Goal: Use online tool/utility: Use online tool/utility

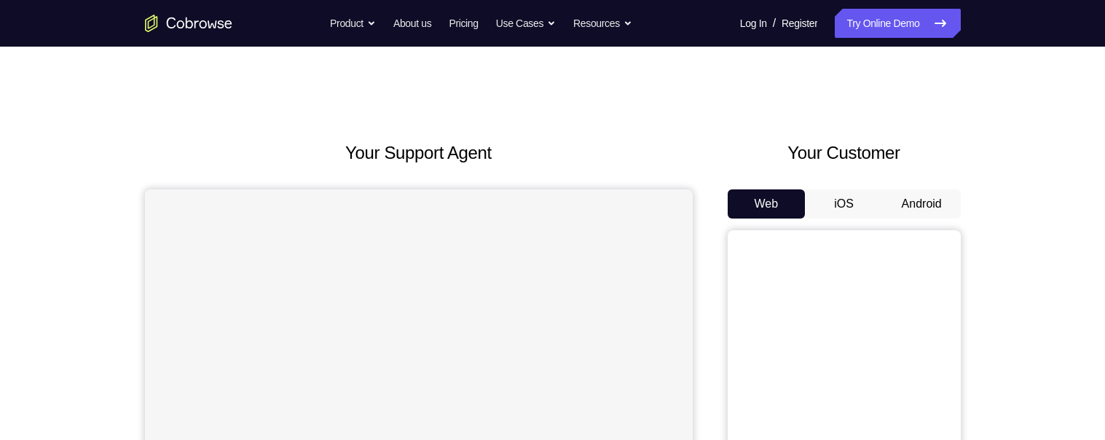
click at [940, 206] on button "Android" at bounding box center [922, 203] width 78 height 29
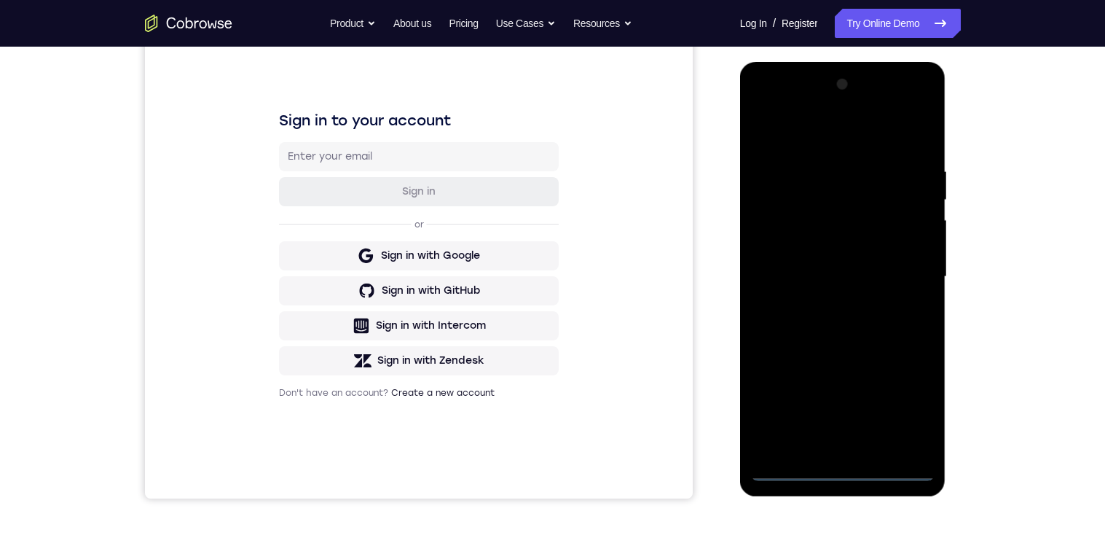
click at [846, 439] on div at bounding box center [843, 277] width 184 height 408
click at [905, 409] on div at bounding box center [843, 277] width 184 height 408
click at [858, 140] on div at bounding box center [843, 277] width 184 height 408
click at [899, 272] on div at bounding box center [843, 277] width 184 height 408
click at [825, 439] on div at bounding box center [843, 277] width 184 height 408
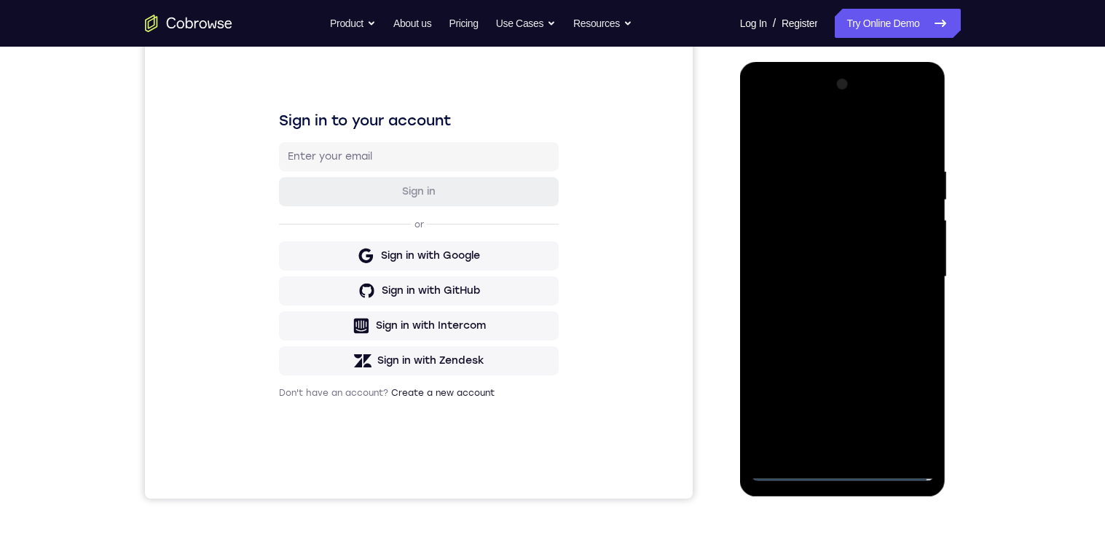
click at [877, 267] on div at bounding box center [843, 277] width 184 height 408
click at [773, 255] on div at bounding box center [843, 277] width 184 height 408
click at [887, 278] on div at bounding box center [843, 277] width 184 height 408
click at [900, 327] on div at bounding box center [843, 277] width 184 height 408
click at [891, 311] on div at bounding box center [843, 277] width 184 height 408
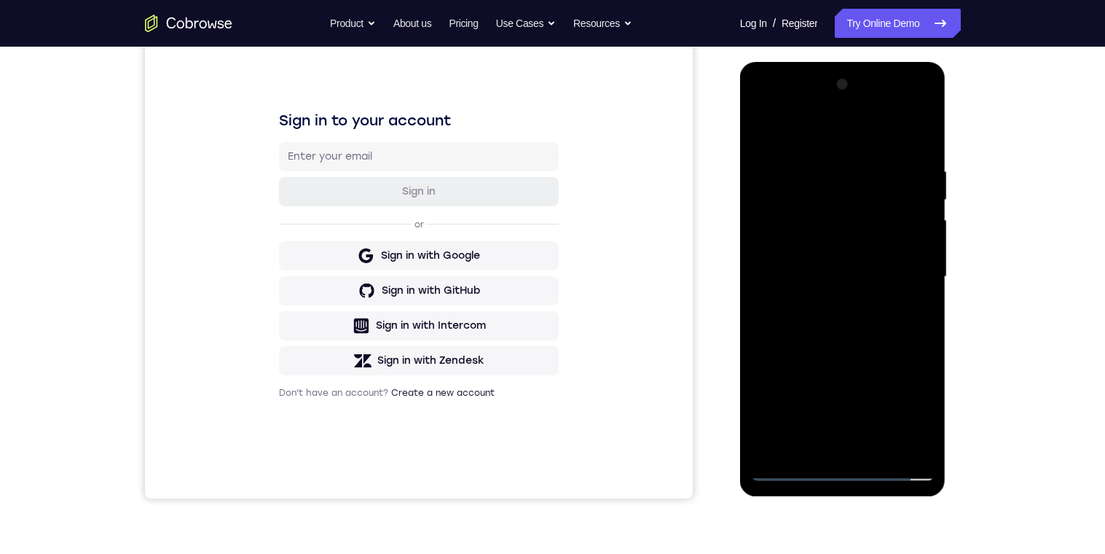
click at [896, 329] on div at bounding box center [843, 277] width 184 height 408
click at [888, 349] on div at bounding box center [843, 277] width 184 height 408
click at [877, 439] on div at bounding box center [843, 276] width 184 height 408
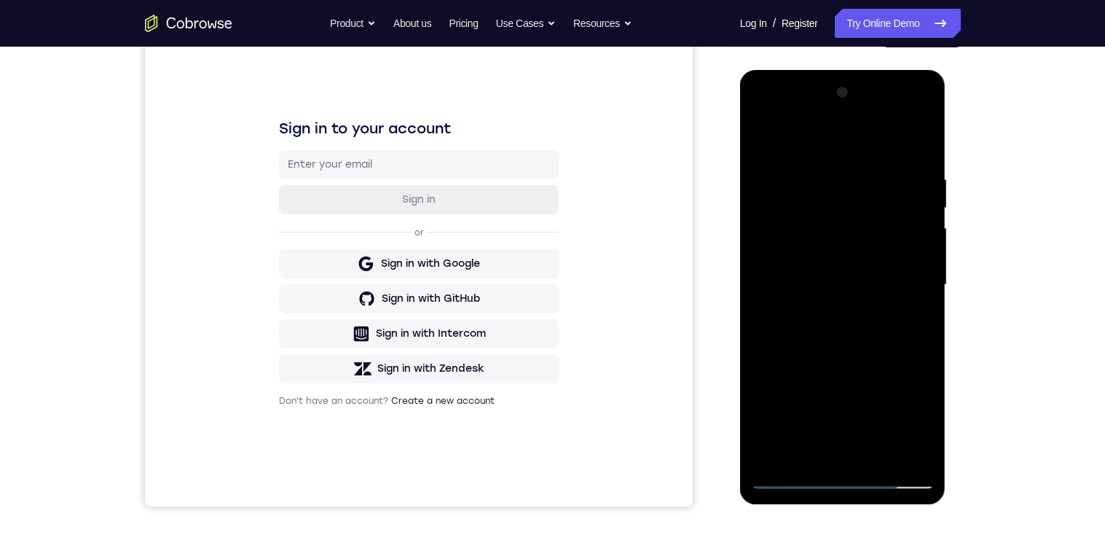
click at [898, 364] on div at bounding box center [843, 285] width 184 height 408
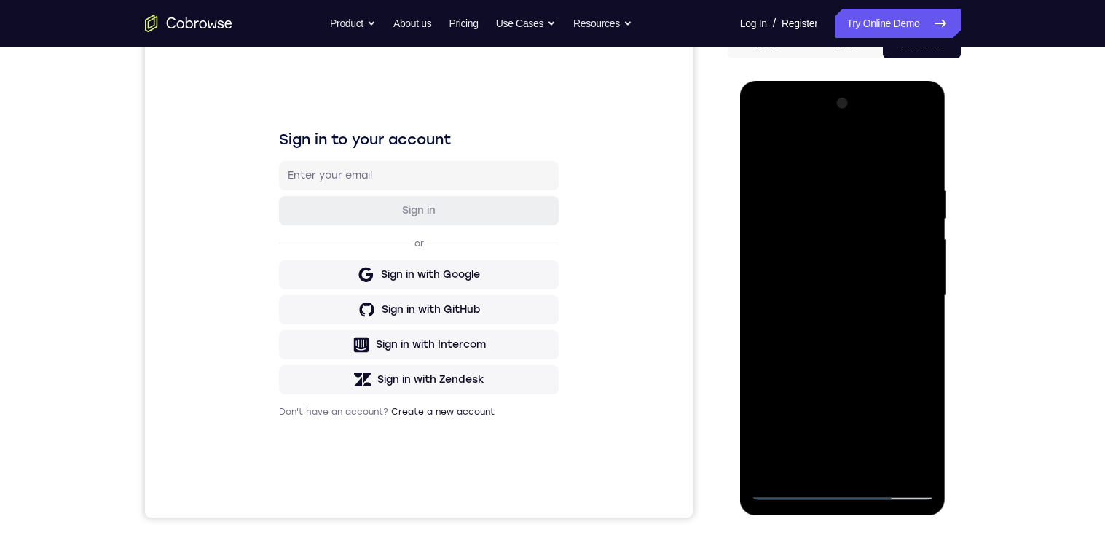
click at [897, 311] on div at bounding box center [843, 296] width 184 height 408
click at [809, 439] on div at bounding box center [843, 296] width 184 height 408
click at [911, 339] on div at bounding box center [843, 296] width 184 height 408
click at [806, 439] on div at bounding box center [843, 296] width 184 height 408
click at [829, 383] on div at bounding box center [843, 296] width 184 height 408
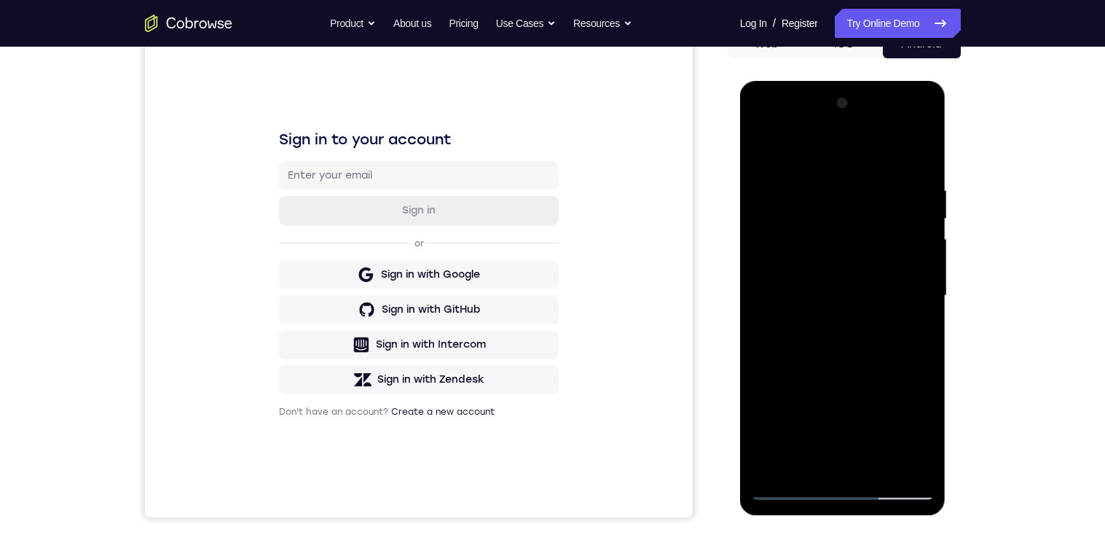
click at [829, 381] on div at bounding box center [843, 296] width 184 height 408
click at [910, 325] on div at bounding box center [843, 296] width 184 height 408
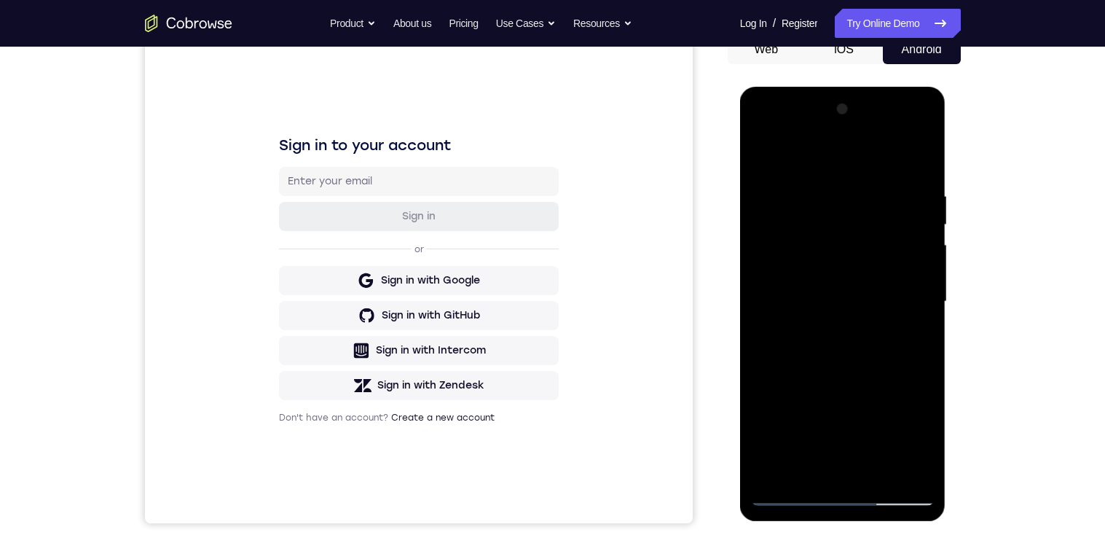
click at [762, 158] on div at bounding box center [843, 302] width 184 height 408
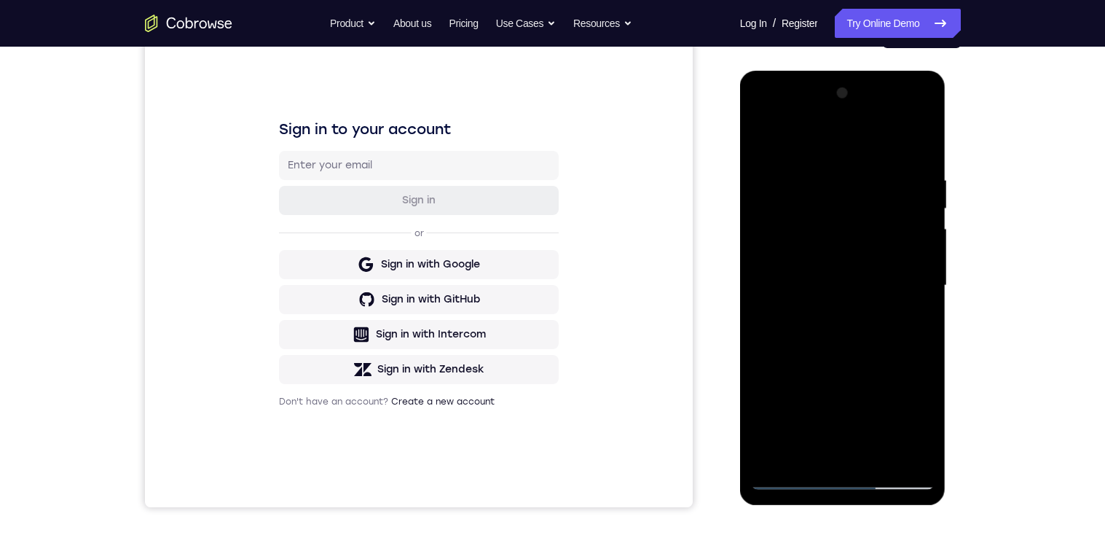
click at [869, 363] on div at bounding box center [843, 286] width 184 height 408
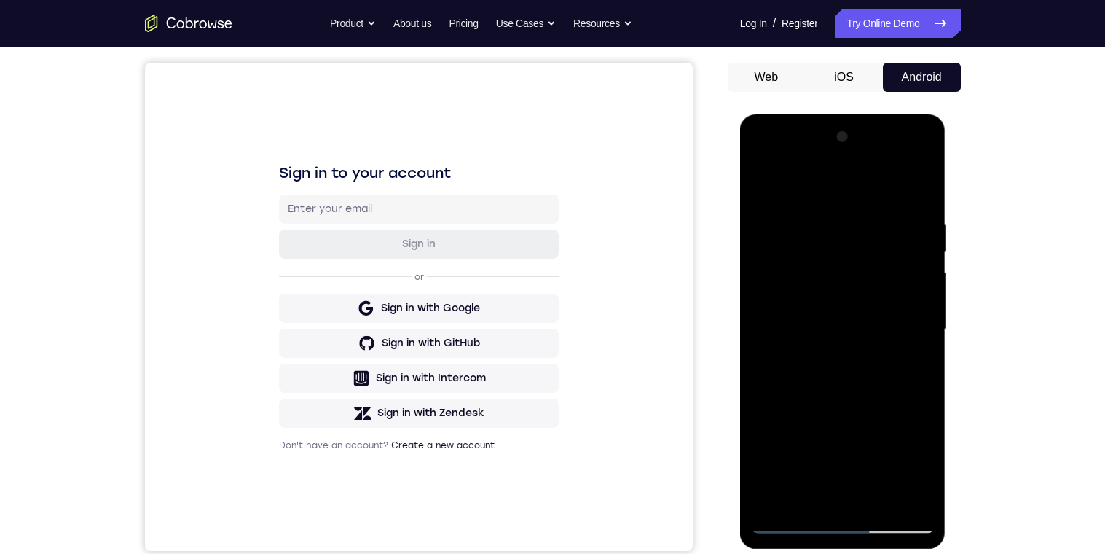
click at [763, 186] on div at bounding box center [843, 329] width 184 height 408
click at [803, 371] on div at bounding box center [843, 329] width 184 height 408
click at [761, 186] on div at bounding box center [843, 329] width 184 height 408
click at [818, 342] on div at bounding box center [843, 329] width 184 height 408
click at [761, 190] on div at bounding box center [843, 329] width 184 height 408
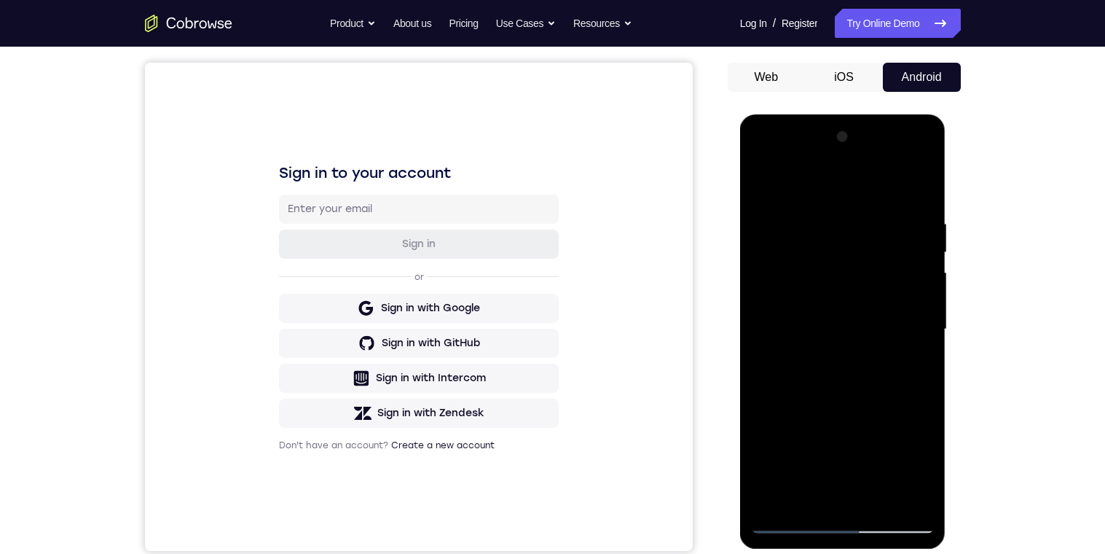
click at [766, 188] on div at bounding box center [843, 329] width 184 height 408
click at [925, 439] on div at bounding box center [843, 329] width 184 height 408
click at [924, 180] on div at bounding box center [843, 329] width 184 height 408
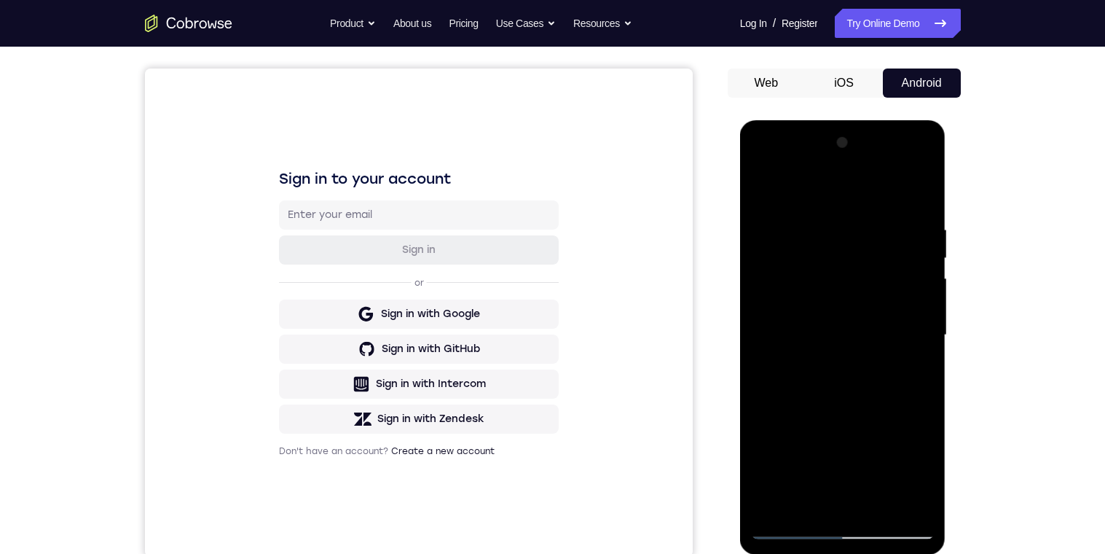
click at [808, 228] on div at bounding box center [843, 335] width 184 height 408
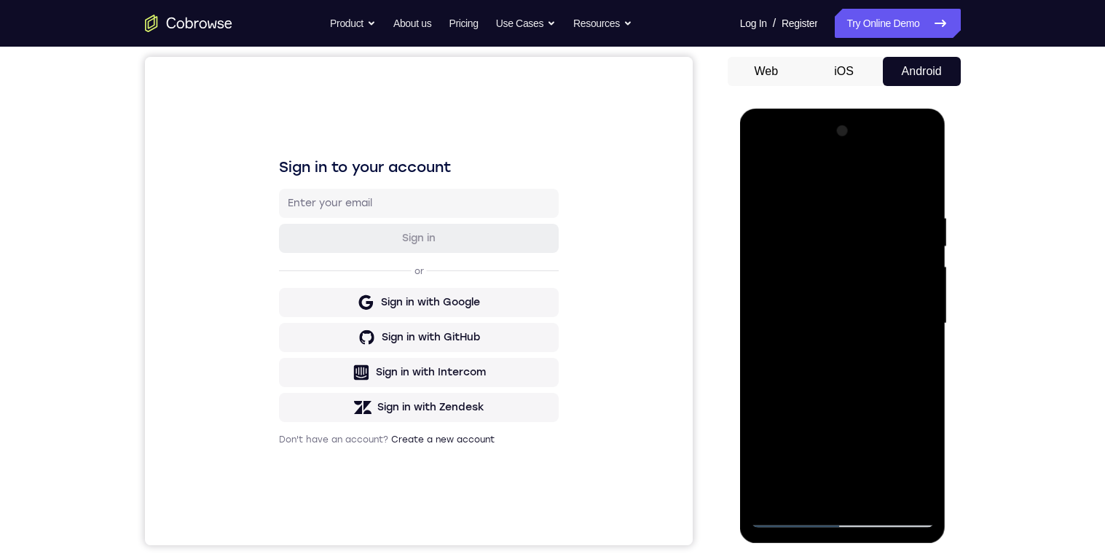
click at [768, 387] on div at bounding box center [843, 323] width 184 height 408
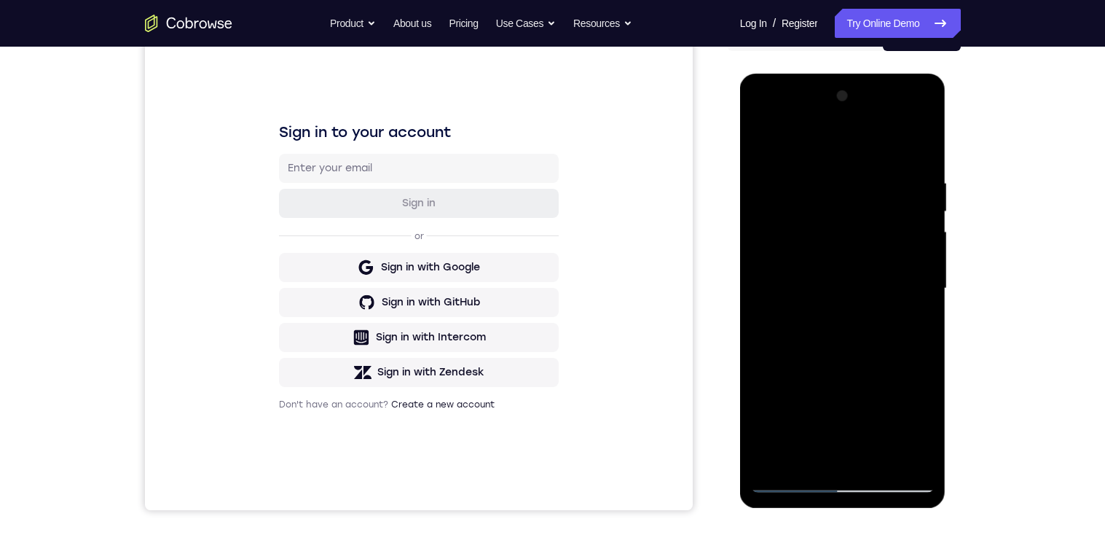
click at [766, 143] on div at bounding box center [843, 288] width 184 height 408
click at [766, 149] on div at bounding box center [843, 288] width 184 height 408
click at [769, 154] on div at bounding box center [843, 288] width 184 height 408
click at [766, 149] on div at bounding box center [843, 288] width 184 height 408
click at [809, 178] on div at bounding box center [843, 288] width 184 height 408
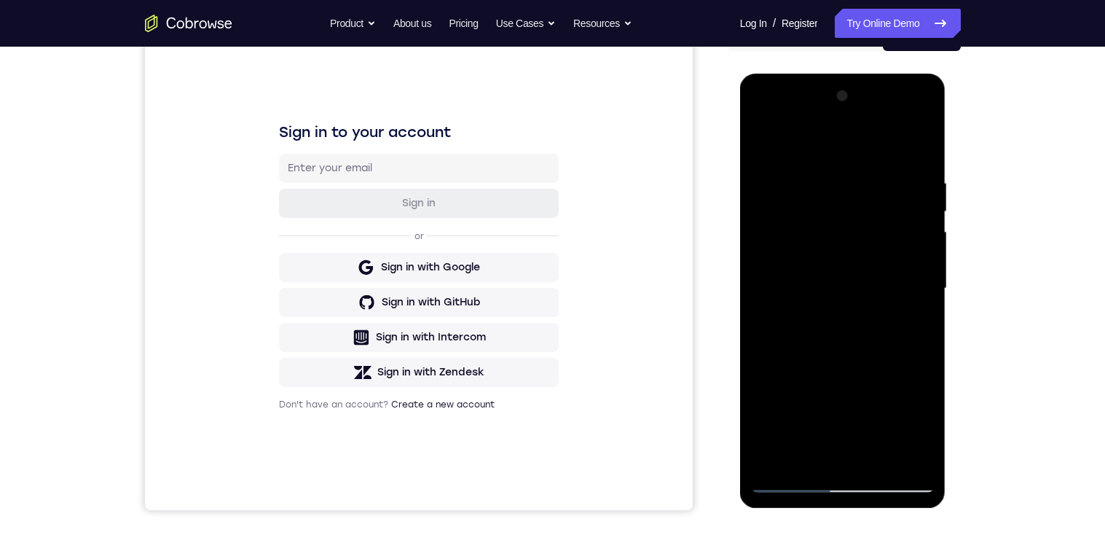
click at [910, 307] on div at bounding box center [843, 288] width 184 height 408
click at [915, 259] on div at bounding box center [843, 288] width 184 height 408
click at [920, 304] on div at bounding box center [843, 288] width 184 height 408
click at [913, 149] on div at bounding box center [843, 288] width 184 height 408
click at [873, 181] on div at bounding box center [843, 288] width 184 height 408
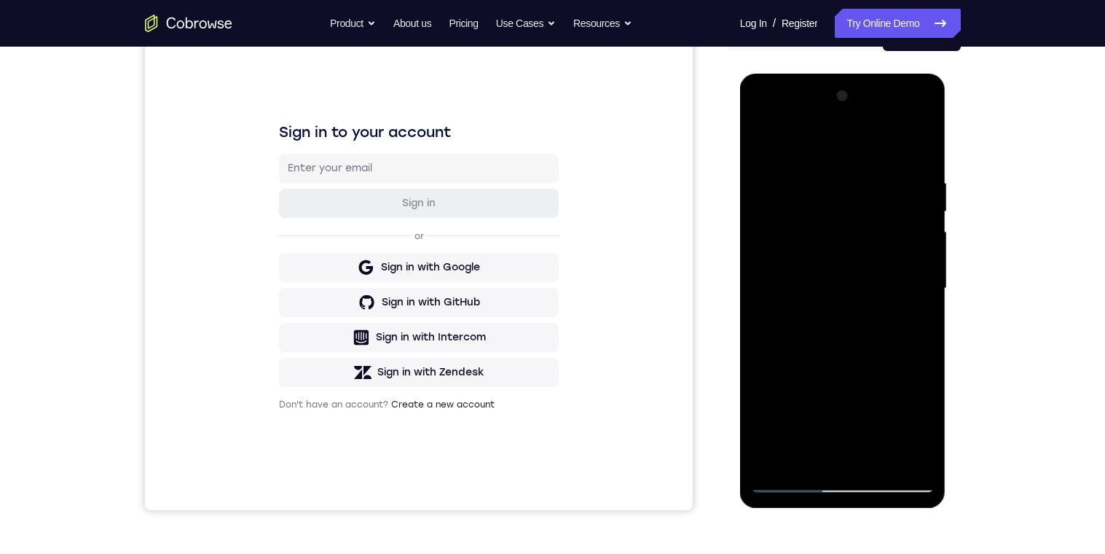
scroll to position [210, 0]
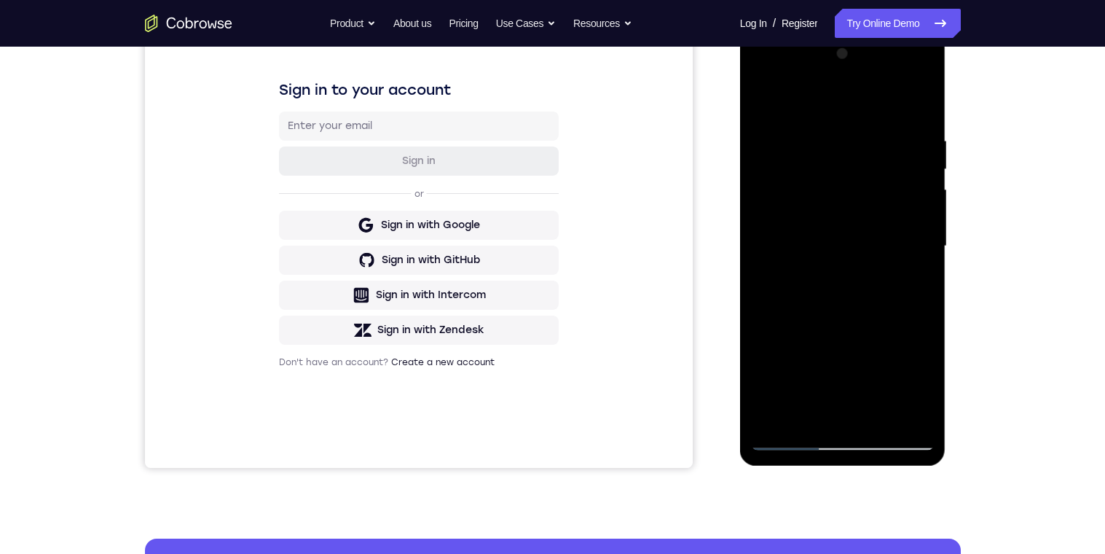
click at [908, 267] on div at bounding box center [843, 246] width 184 height 408
click at [917, 267] on div at bounding box center [843, 246] width 184 height 408
click at [912, 294] on div at bounding box center [843, 246] width 184 height 408
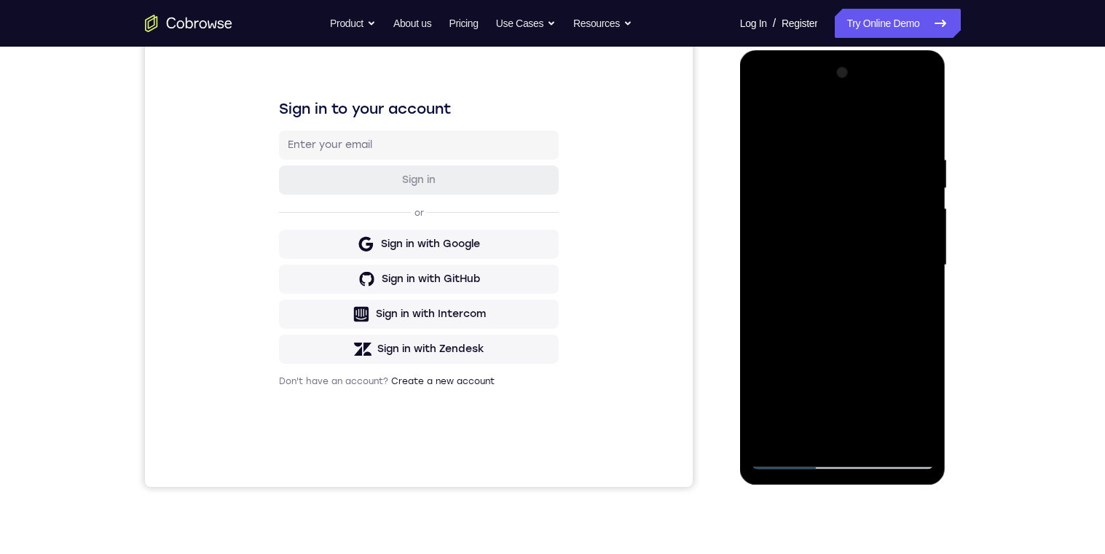
scroll to position [167, 0]
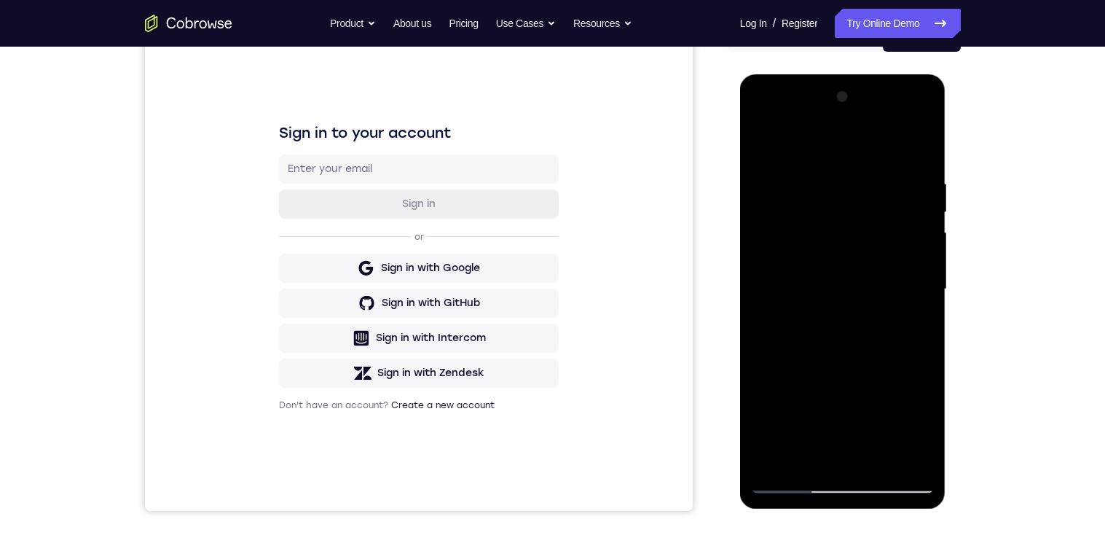
click at [915, 276] on div at bounding box center [843, 289] width 184 height 408
click at [916, 259] on div at bounding box center [843, 289] width 184 height 408
click at [910, 267] on div at bounding box center [843, 289] width 184 height 408
click at [916, 152] on div at bounding box center [843, 289] width 184 height 408
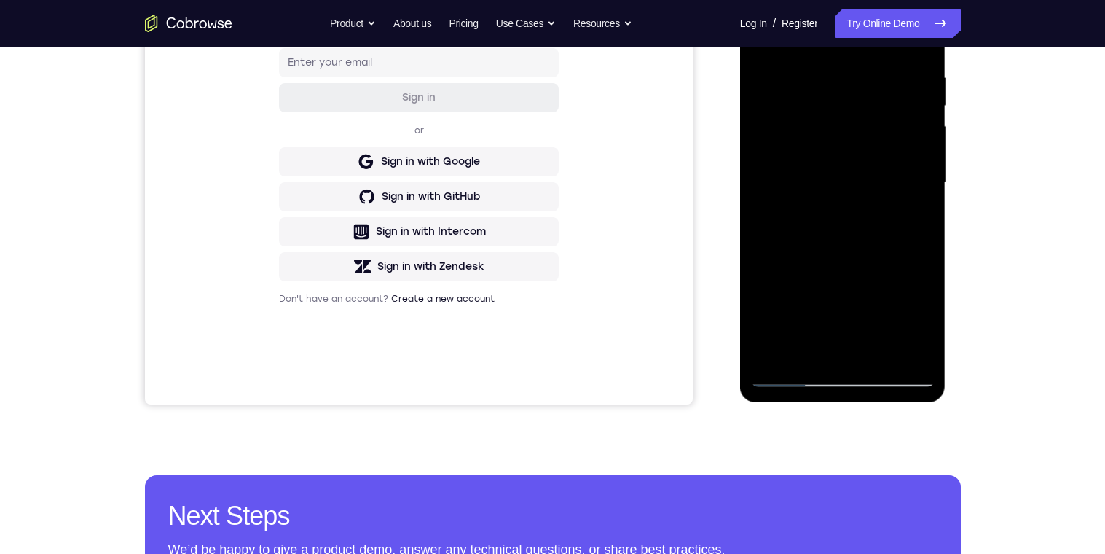
click at [877, 350] on div at bounding box center [843, 183] width 184 height 408
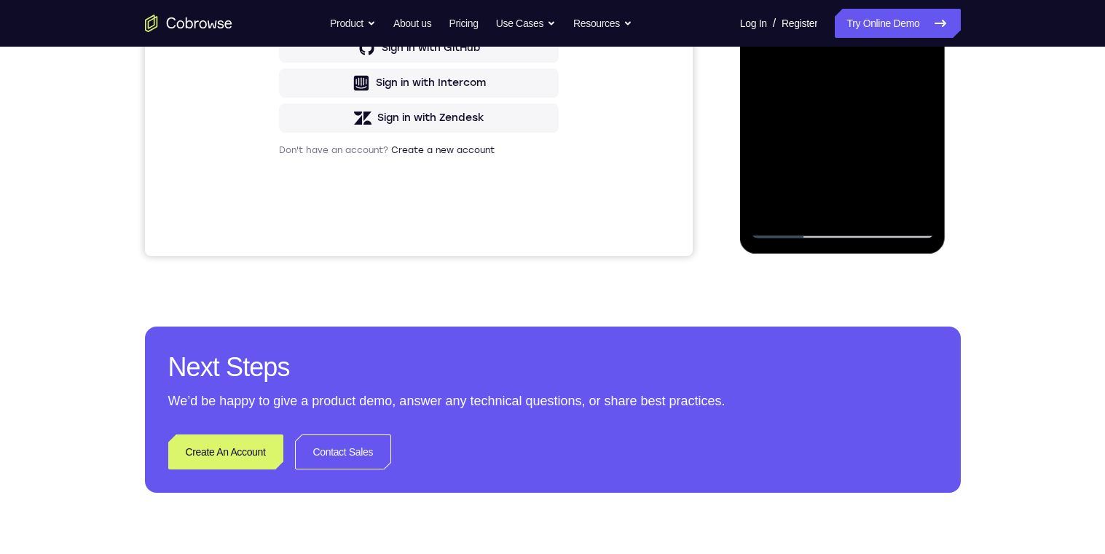
scroll to position [302, 0]
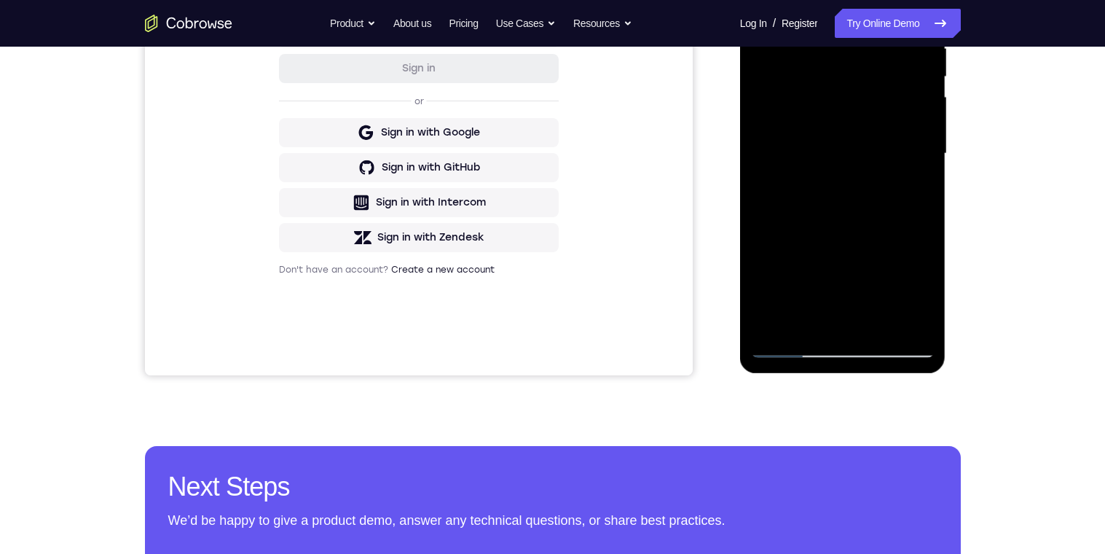
click at [897, 133] on div at bounding box center [843, 154] width 184 height 408
click at [838, 314] on div at bounding box center [843, 154] width 184 height 408
click at [909, 194] on div at bounding box center [843, 154] width 184 height 408
click at [806, 321] on div at bounding box center [843, 154] width 184 height 408
click at [902, 271] on div at bounding box center [843, 154] width 184 height 408
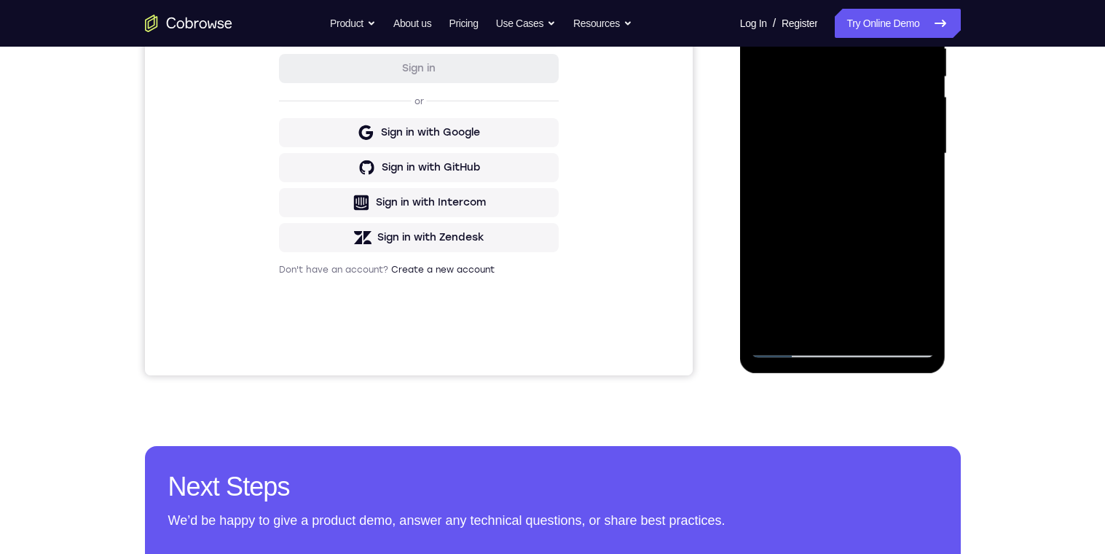
click at [923, 271] on div at bounding box center [843, 154] width 184 height 408
click at [919, 324] on div at bounding box center [843, 154] width 184 height 408
click at [910, 181] on div at bounding box center [843, 154] width 184 height 408
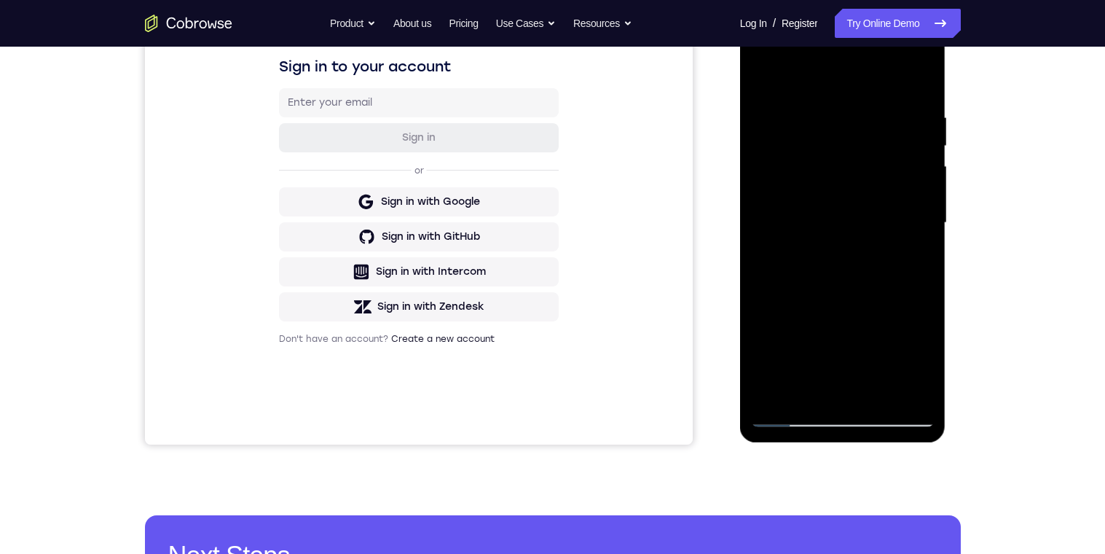
scroll to position [169, 0]
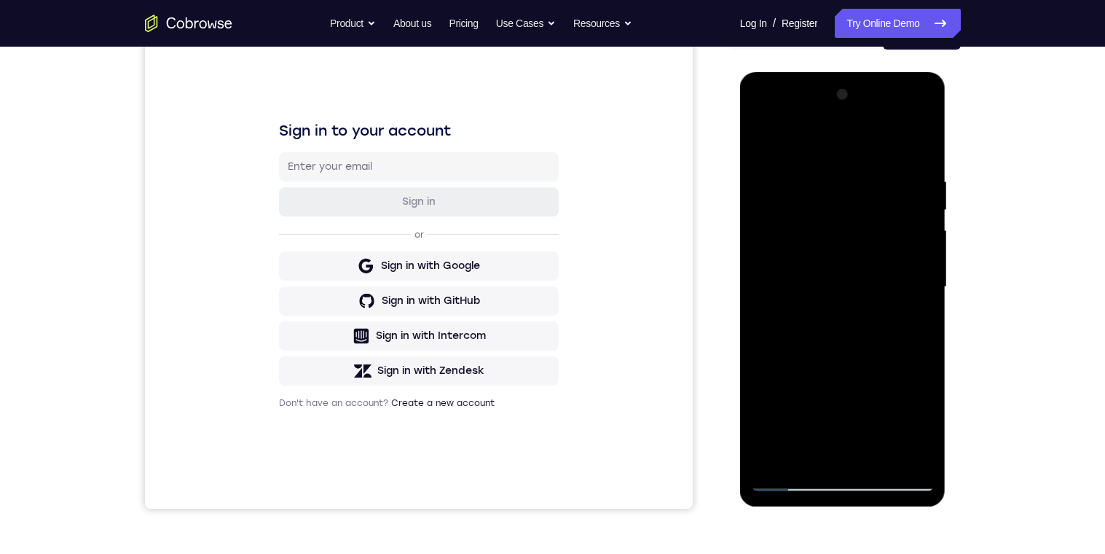
click at [768, 149] on div at bounding box center [843, 287] width 184 height 408
click at [920, 208] on div at bounding box center [843, 287] width 184 height 408
click at [785, 187] on div at bounding box center [843, 287] width 184 height 408
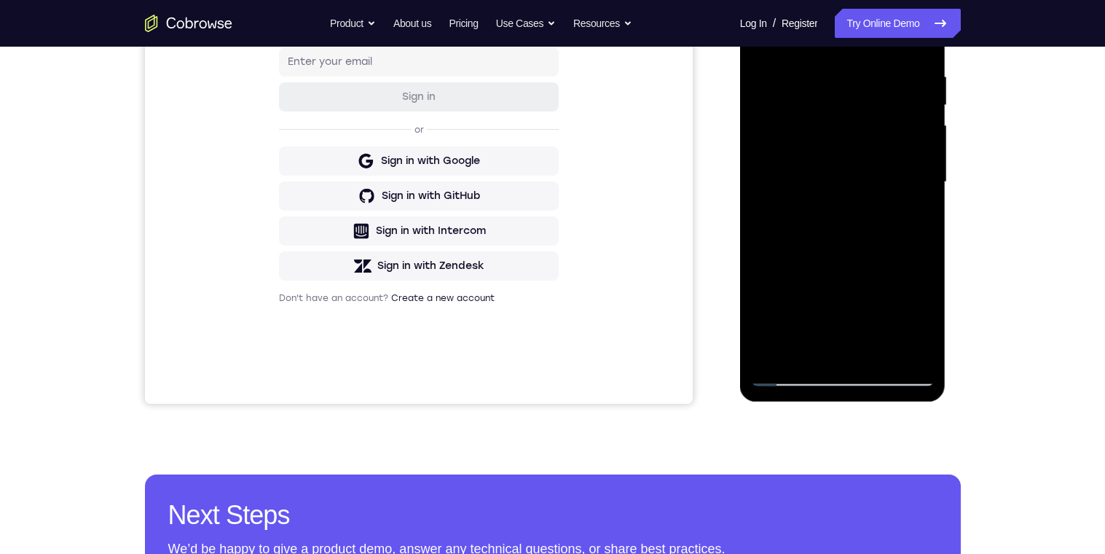
click at [846, 337] on div at bounding box center [843, 182] width 184 height 408
click at [916, 212] on div at bounding box center [843, 182] width 184 height 408
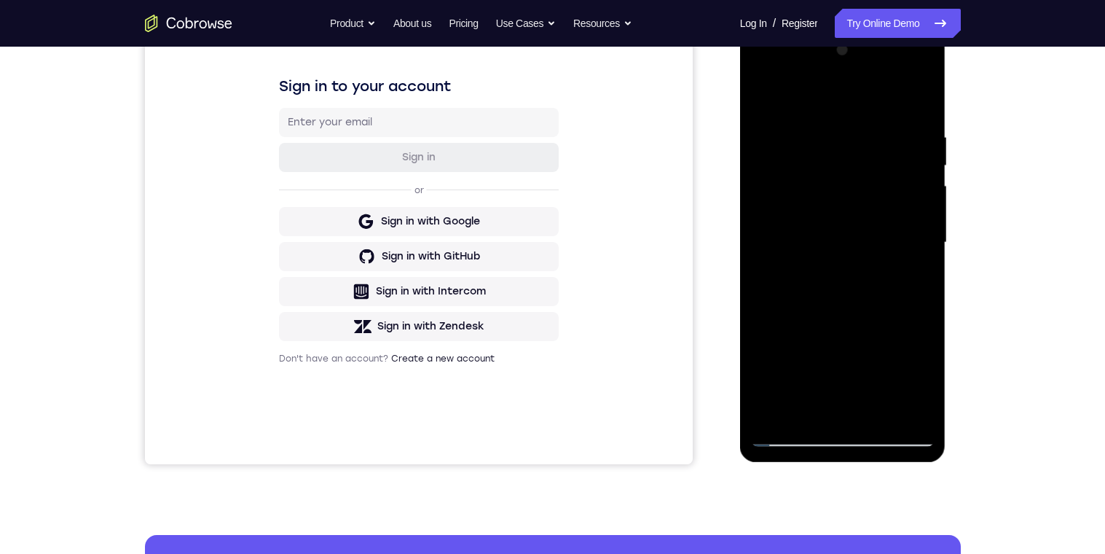
scroll to position [296, 0]
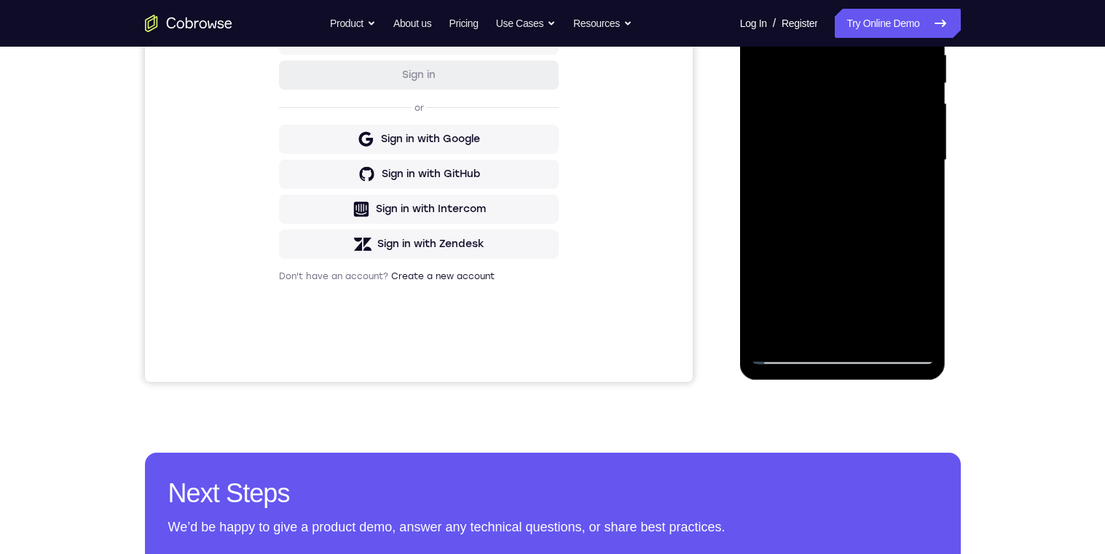
click at [920, 299] on div at bounding box center [843, 160] width 184 height 408
click at [916, 299] on div at bounding box center [843, 160] width 184 height 408
click at [918, 298] on div at bounding box center [843, 160] width 184 height 408
click at [921, 298] on div at bounding box center [843, 160] width 184 height 408
click at [916, 299] on div at bounding box center [843, 160] width 184 height 408
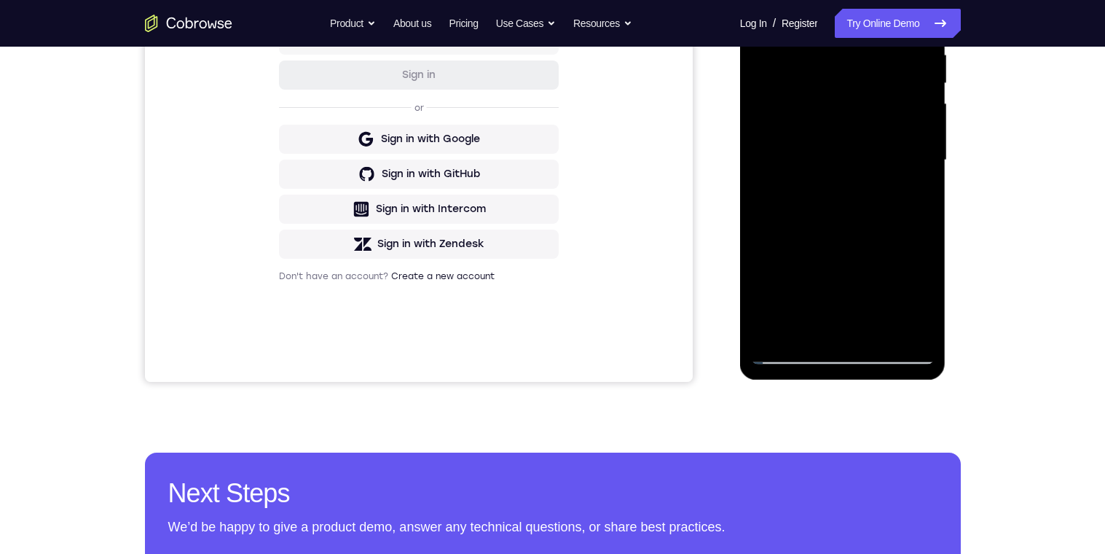
click at [916, 299] on div at bounding box center [843, 160] width 184 height 408
click at [918, 299] on div at bounding box center [843, 160] width 184 height 408
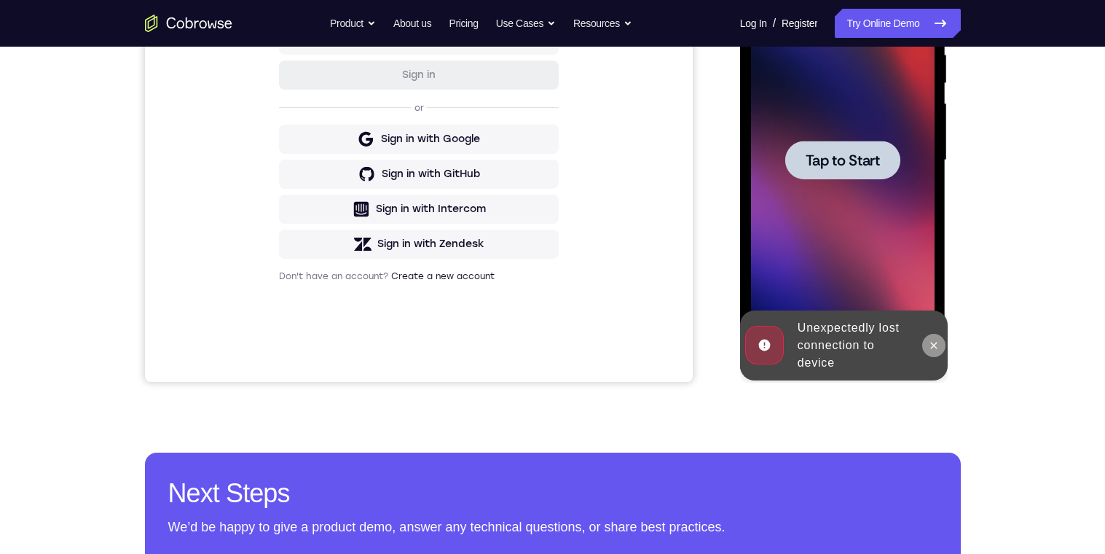
click at [930, 341] on icon at bounding box center [934, 345] width 12 height 12
click at [811, 147] on div at bounding box center [842, 160] width 115 height 39
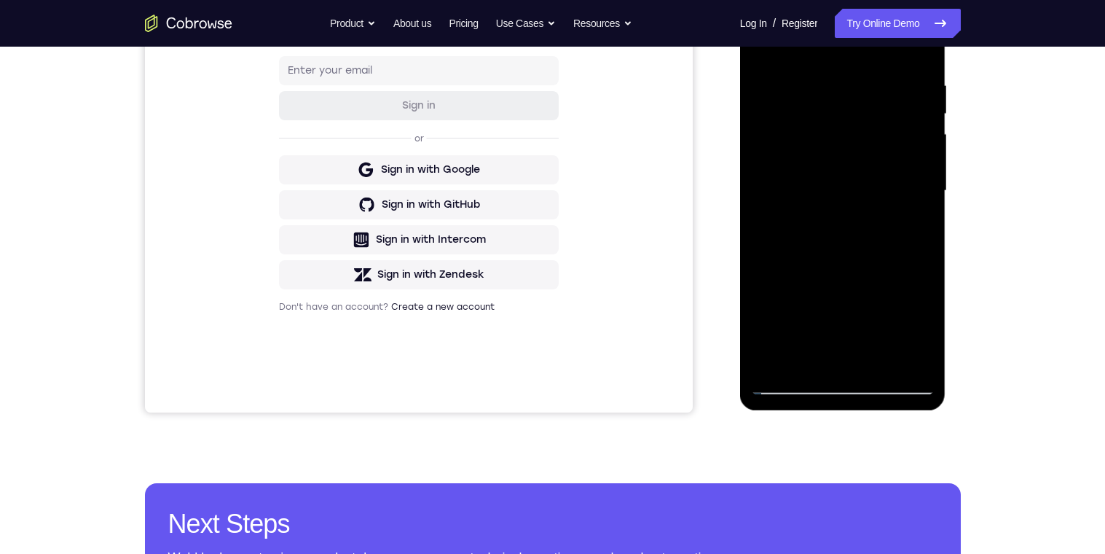
scroll to position [275, 0]
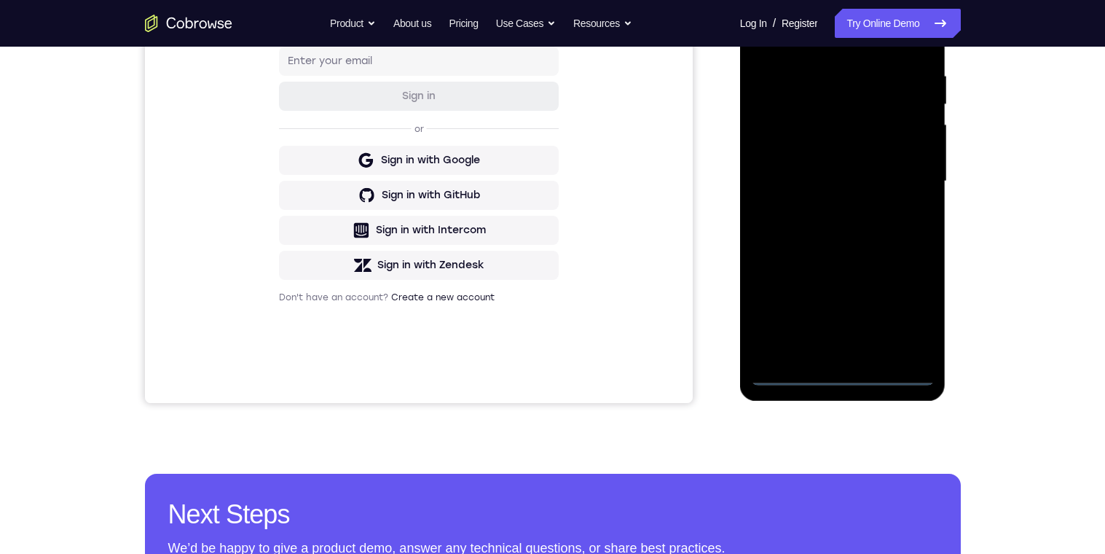
click at [841, 393] on div at bounding box center [843, 183] width 206 height 434
click at [837, 379] on div at bounding box center [843, 181] width 184 height 408
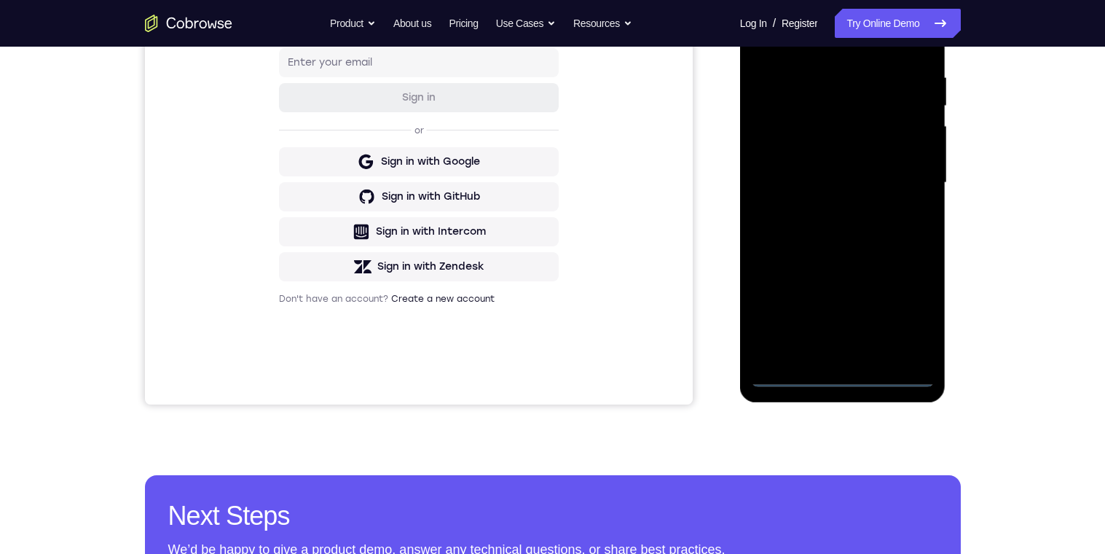
click at [901, 317] on div at bounding box center [843, 183] width 184 height 408
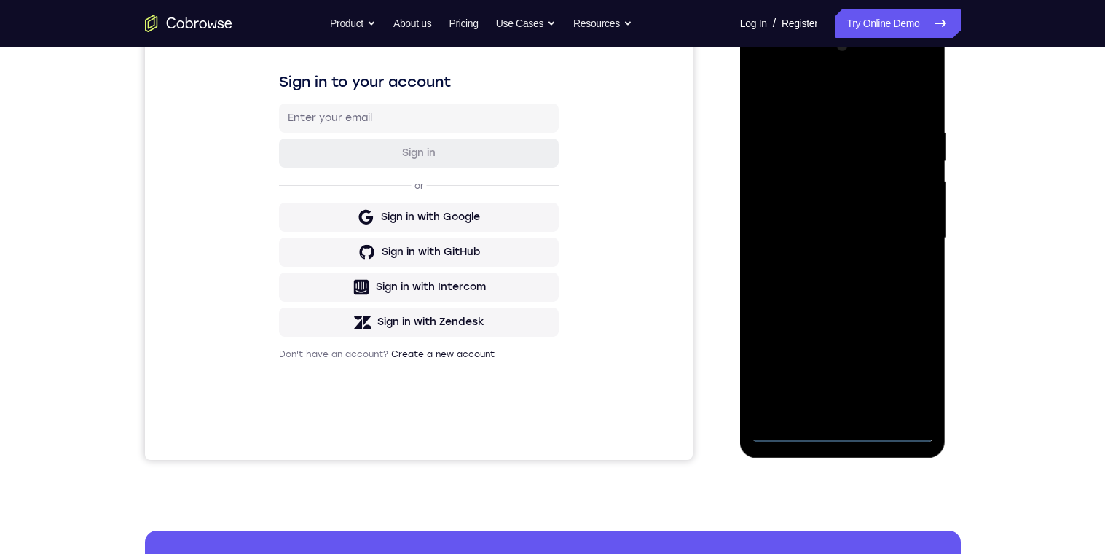
scroll to position [207, 0]
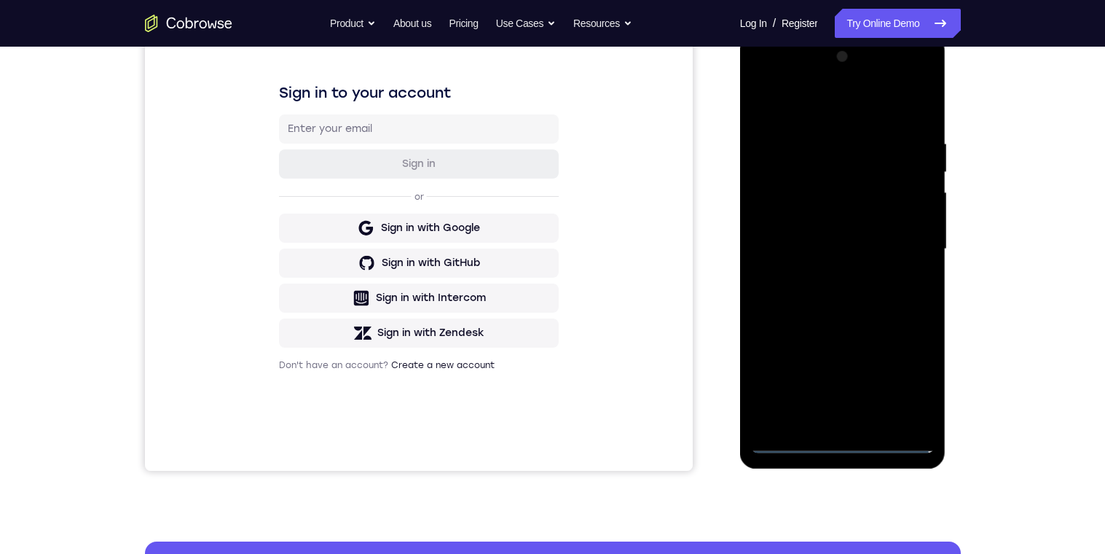
click at [801, 103] on div at bounding box center [843, 249] width 184 height 408
click at [905, 254] on div at bounding box center [843, 249] width 184 height 408
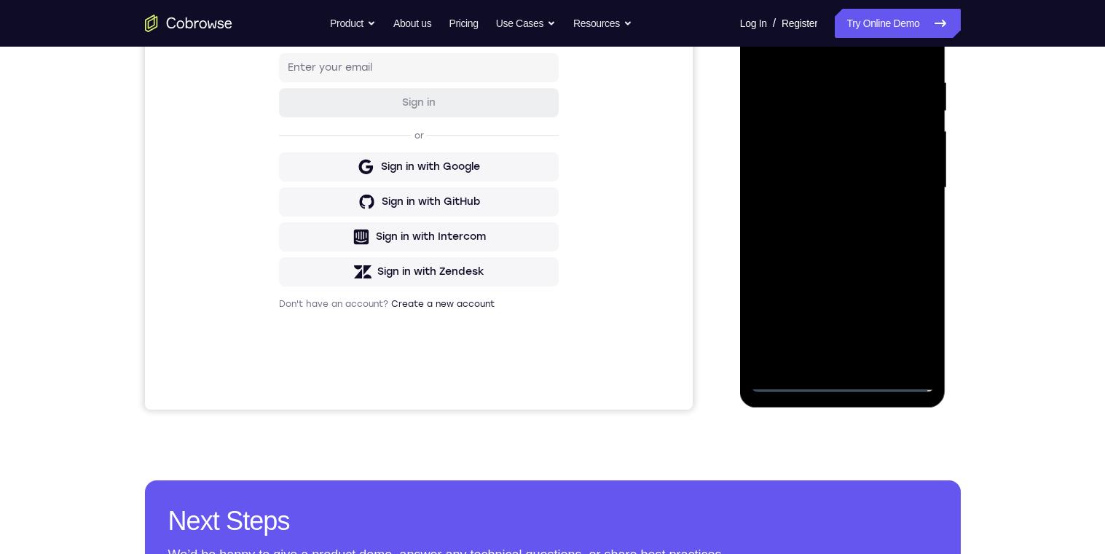
scroll to position [282, 0]
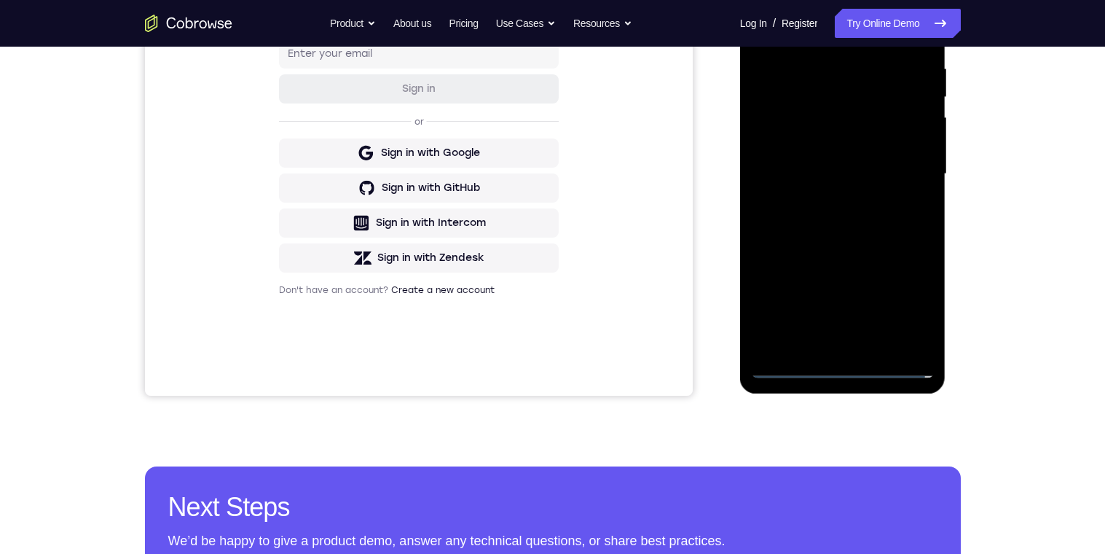
click at [824, 347] on div at bounding box center [843, 174] width 184 height 408
click at [779, 159] on div at bounding box center [843, 174] width 184 height 408
click at [845, 141] on div at bounding box center [843, 174] width 184 height 408
click at [880, 174] on div at bounding box center [843, 174] width 184 height 408
click at [895, 228] on div at bounding box center [843, 174] width 184 height 408
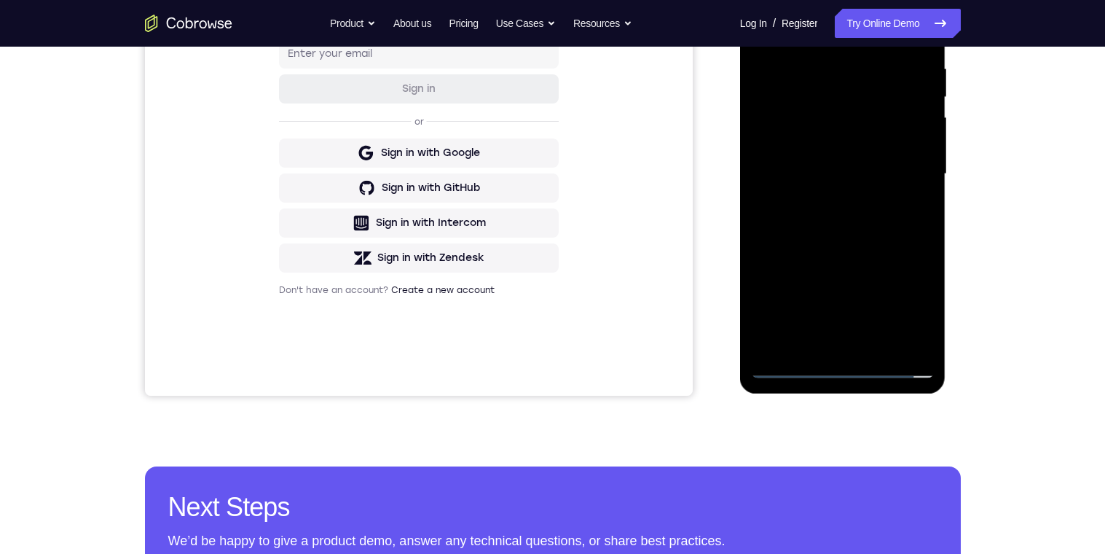
click at [807, 212] on div at bounding box center [843, 174] width 184 height 408
click at [905, 226] on div at bounding box center [843, 174] width 184 height 408
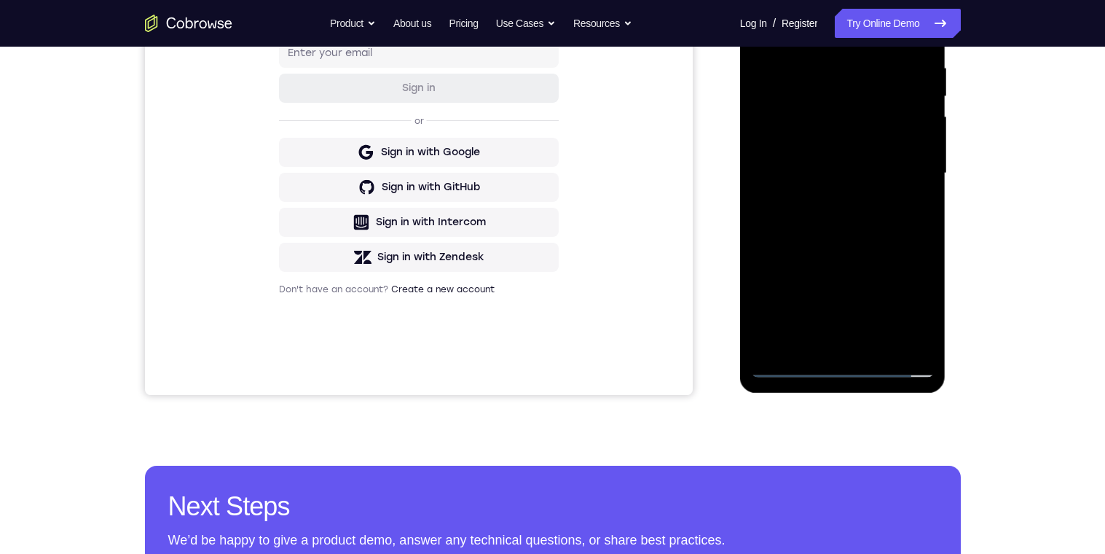
scroll to position [320, 0]
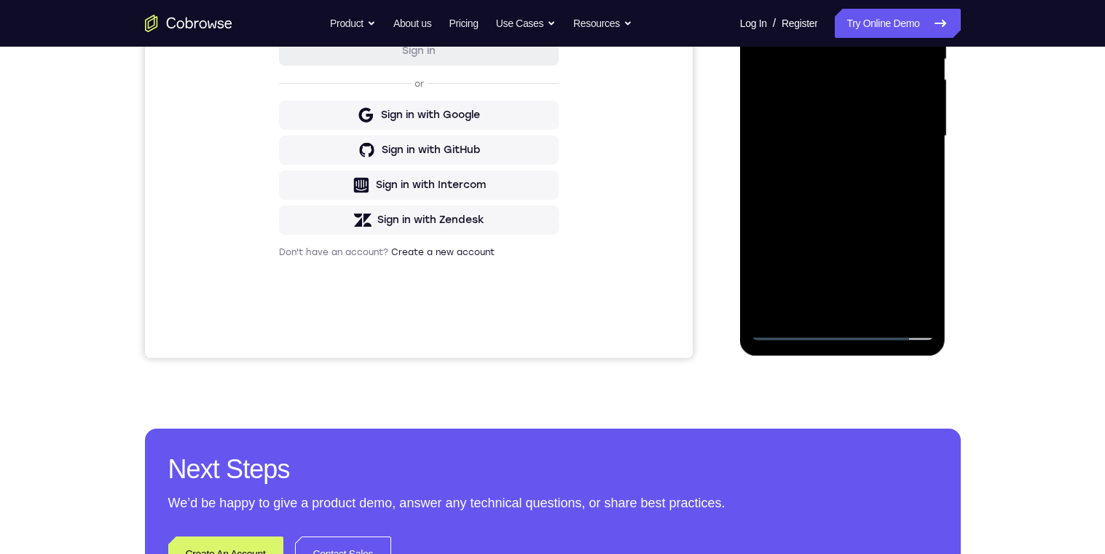
click at [880, 307] on div at bounding box center [843, 136] width 184 height 408
click at [809, 205] on div at bounding box center [843, 136] width 184 height 408
click at [879, 307] on div at bounding box center [843, 136] width 184 height 408
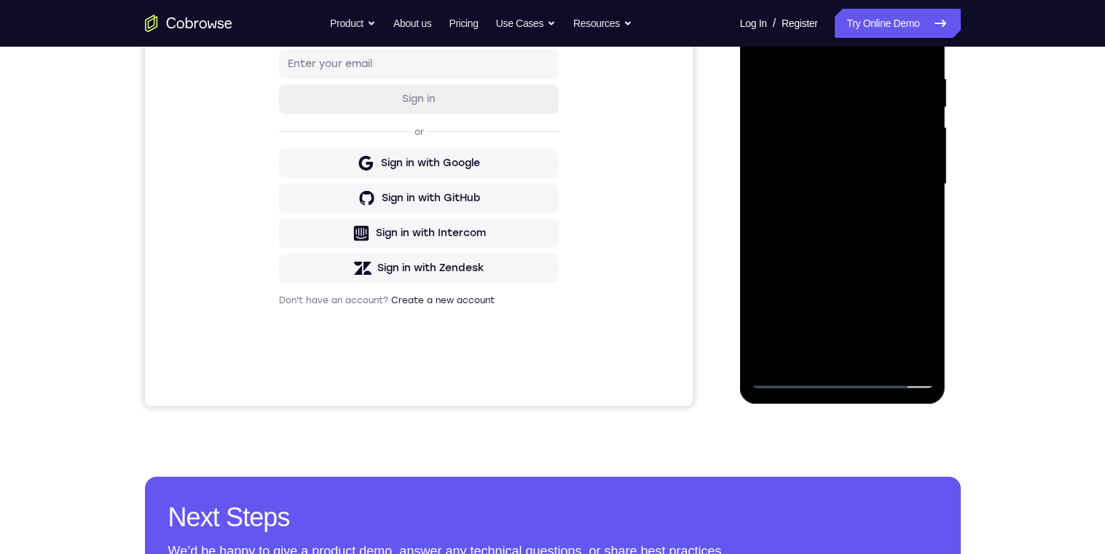
scroll to position [261, 0]
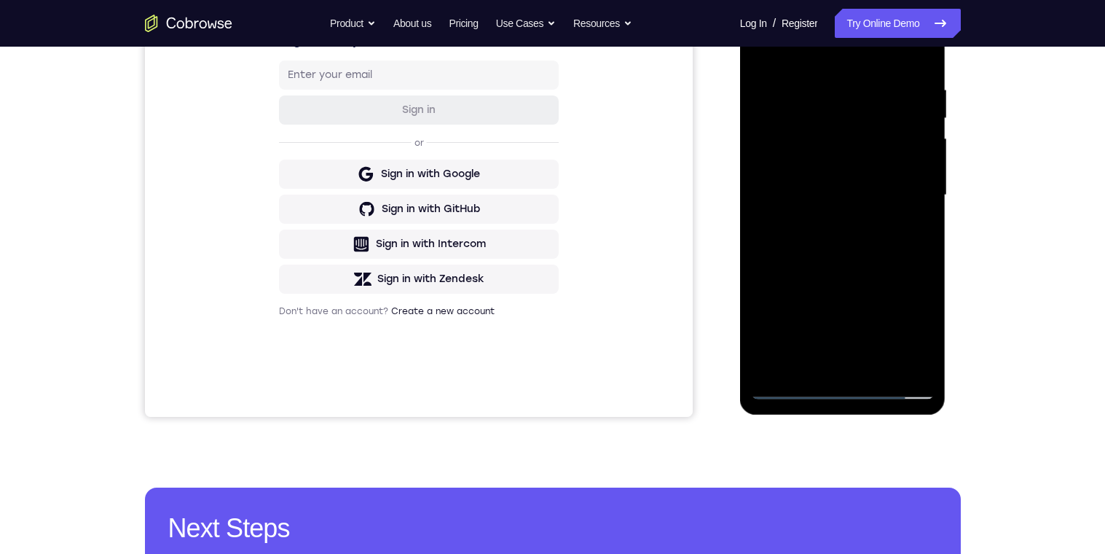
click at [799, 277] on div at bounding box center [843, 195] width 184 height 408
click at [807, 201] on div at bounding box center [843, 195] width 184 height 408
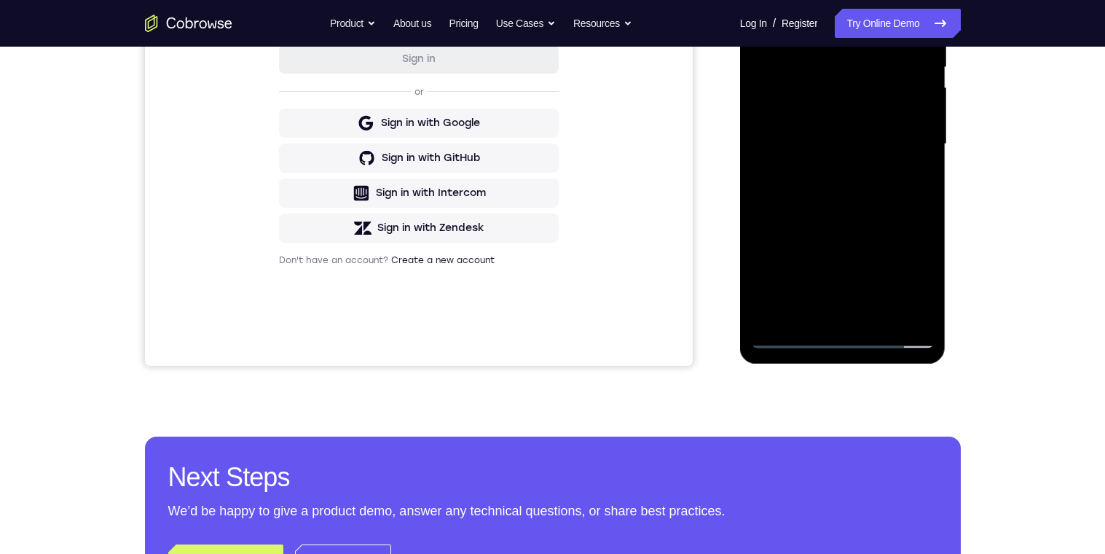
scroll to position [348, 0]
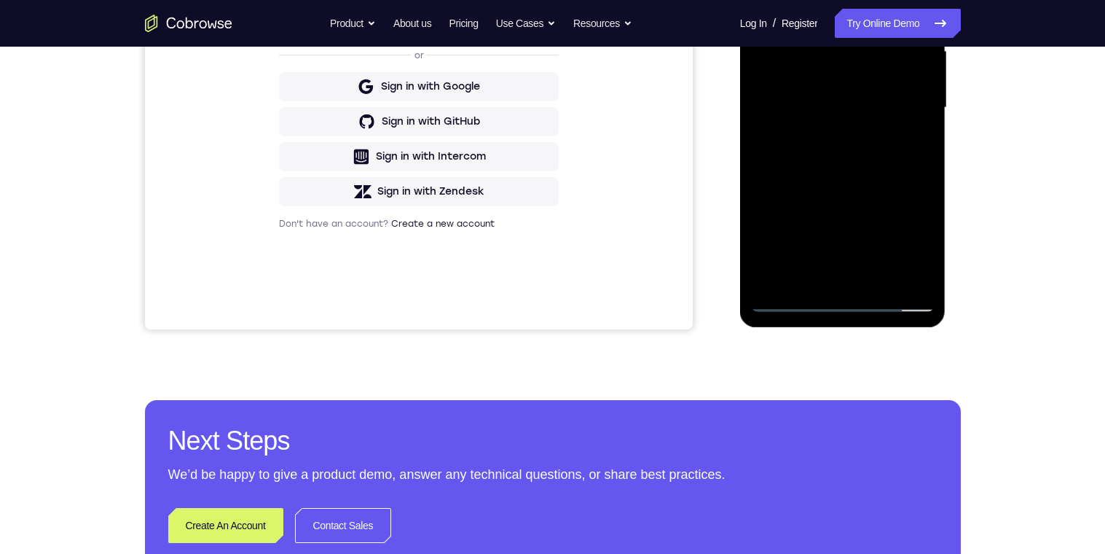
click at [817, 269] on div at bounding box center [843, 108] width 184 height 408
click at [909, 146] on div at bounding box center [843, 108] width 184 height 408
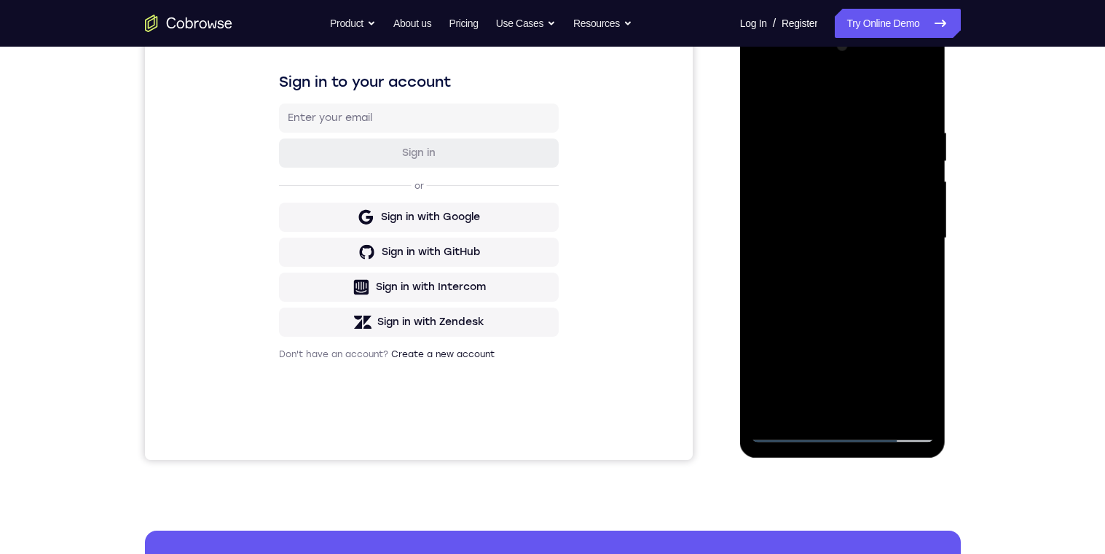
click at [761, 95] on div at bounding box center [843, 238] width 184 height 408
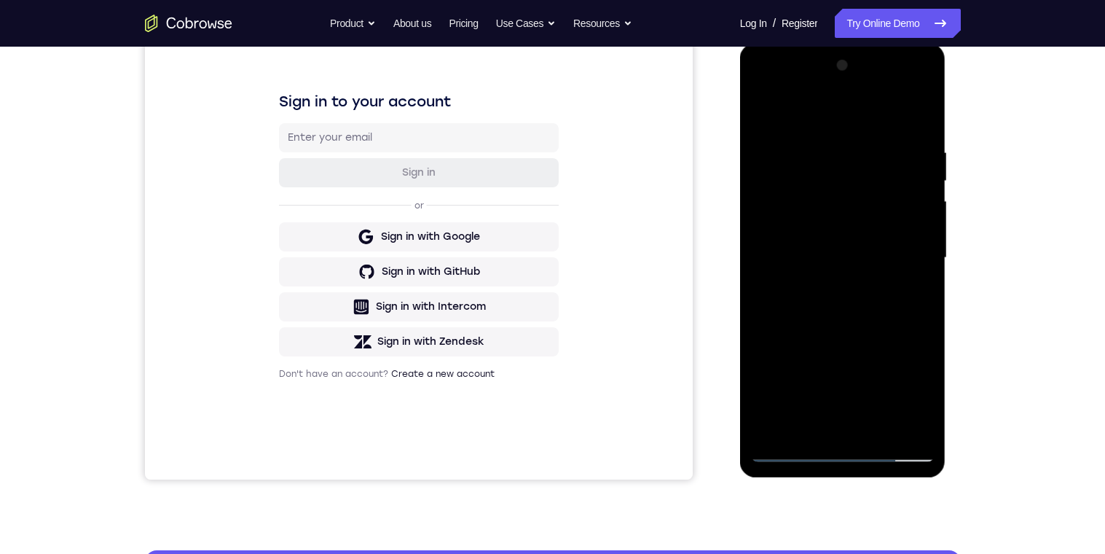
click at [809, 268] on div at bounding box center [843, 258] width 184 height 408
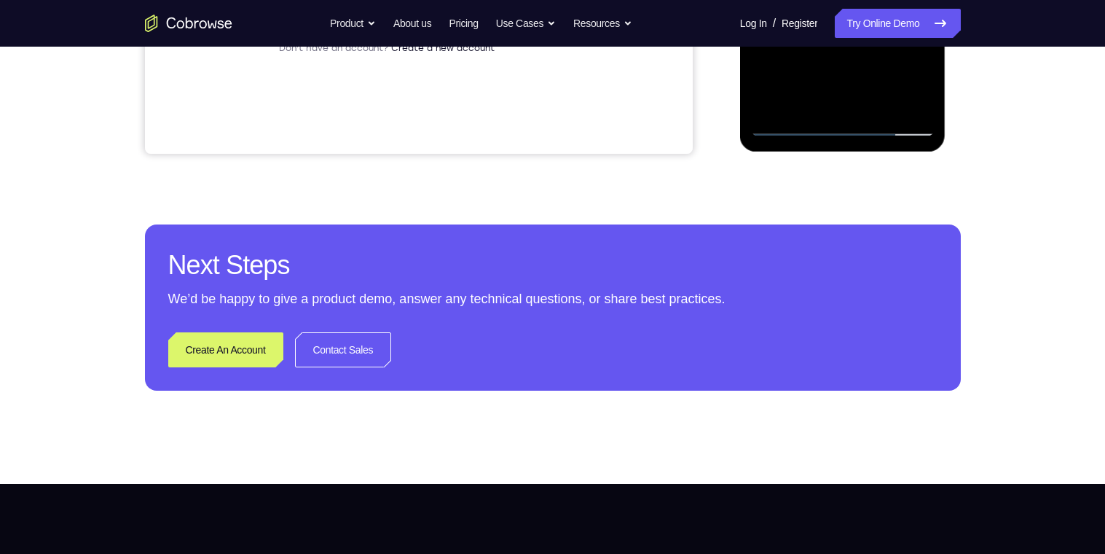
scroll to position [538, 0]
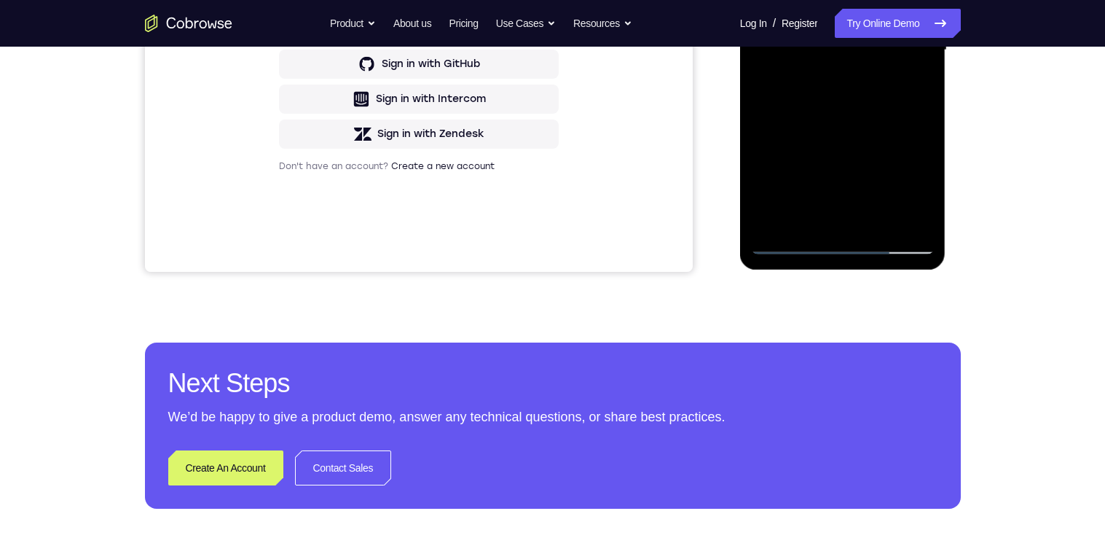
scroll to position [361, 0]
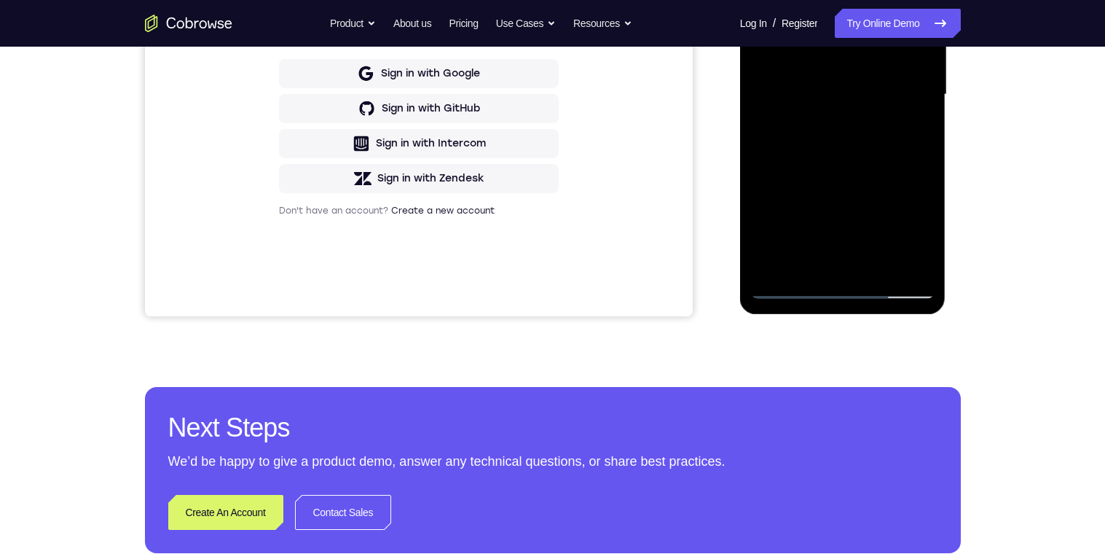
click at [918, 233] on div at bounding box center [843, 95] width 184 height 408
click at [922, 232] on div at bounding box center [843, 95] width 184 height 408
click at [922, 235] on div at bounding box center [843, 95] width 184 height 408
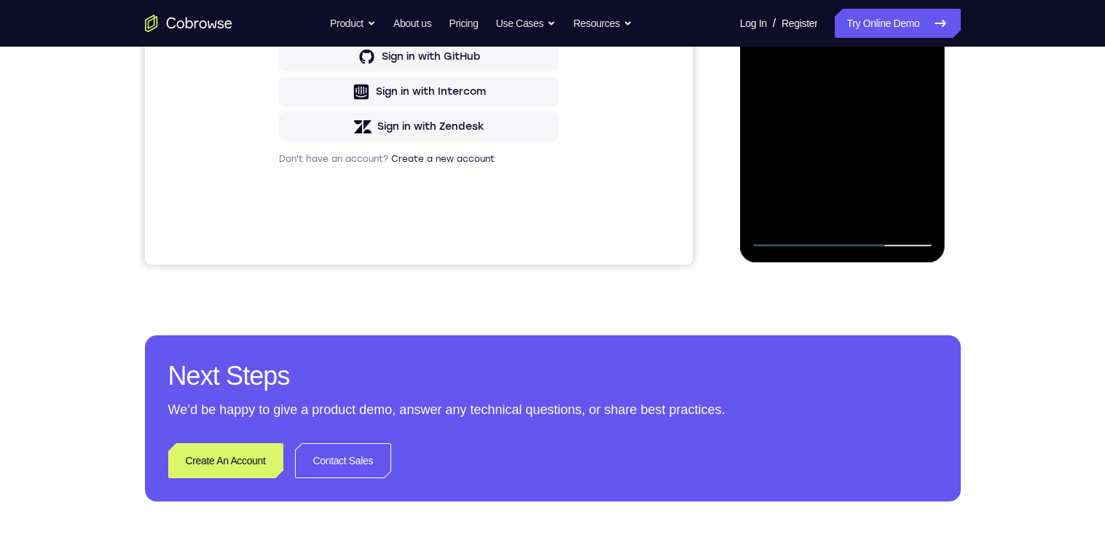
scroll to position [414, 0]
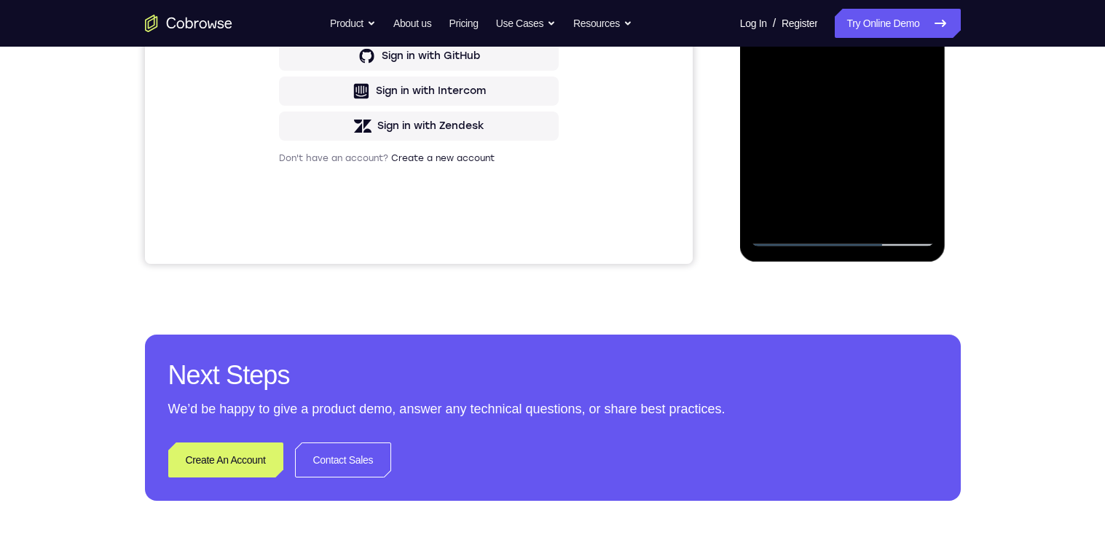
click at [906, 79] on div at bounding box center [843, 42] width 184 height 408
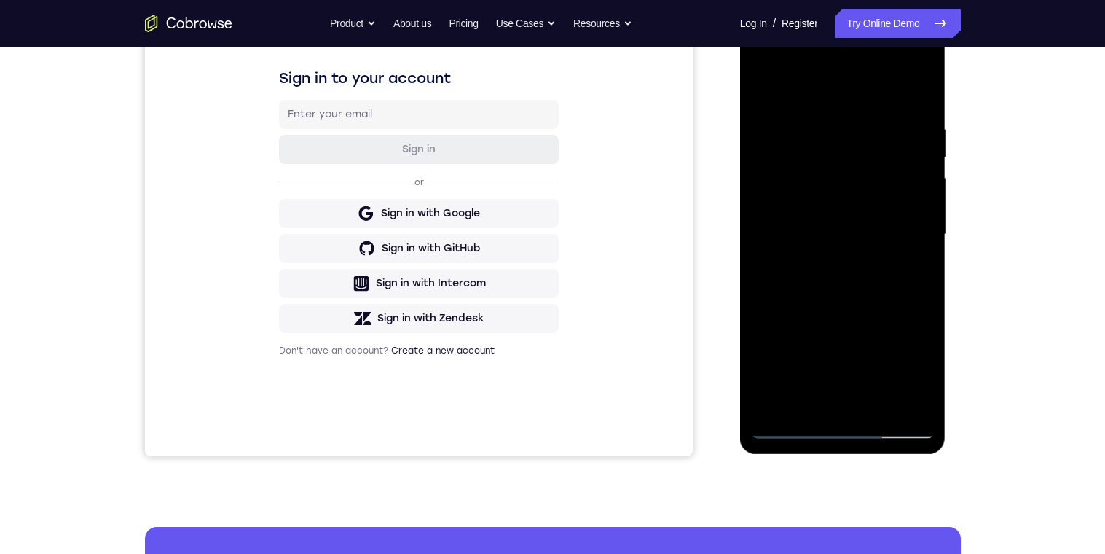
scroll to position [192, 0]
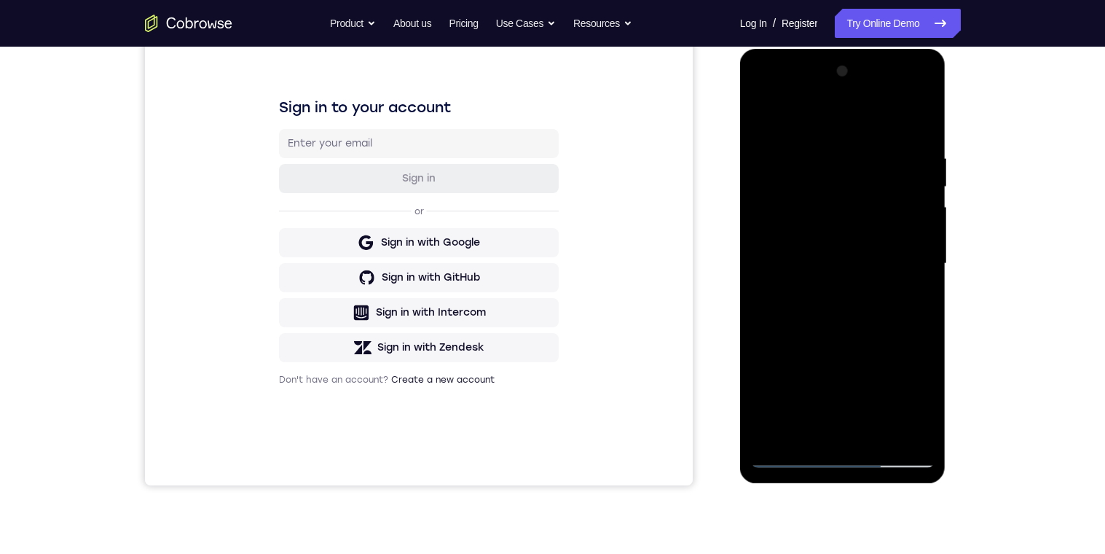
click at [760, 115] on div at bounding box center [843, 264] width 184 height 408
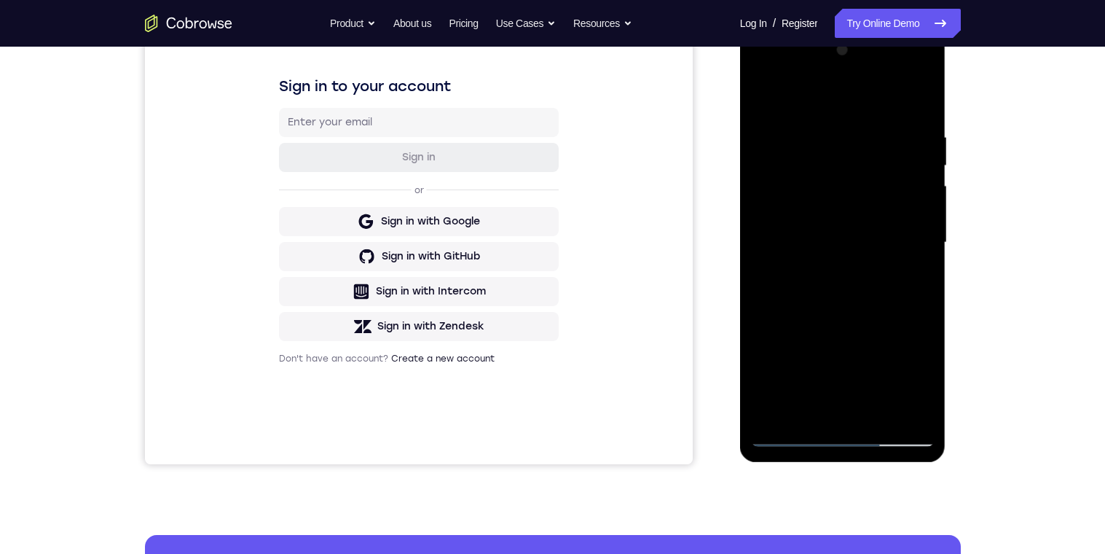
click at [763, 92] on div at bounding box center [843, 243] width 184 height 408
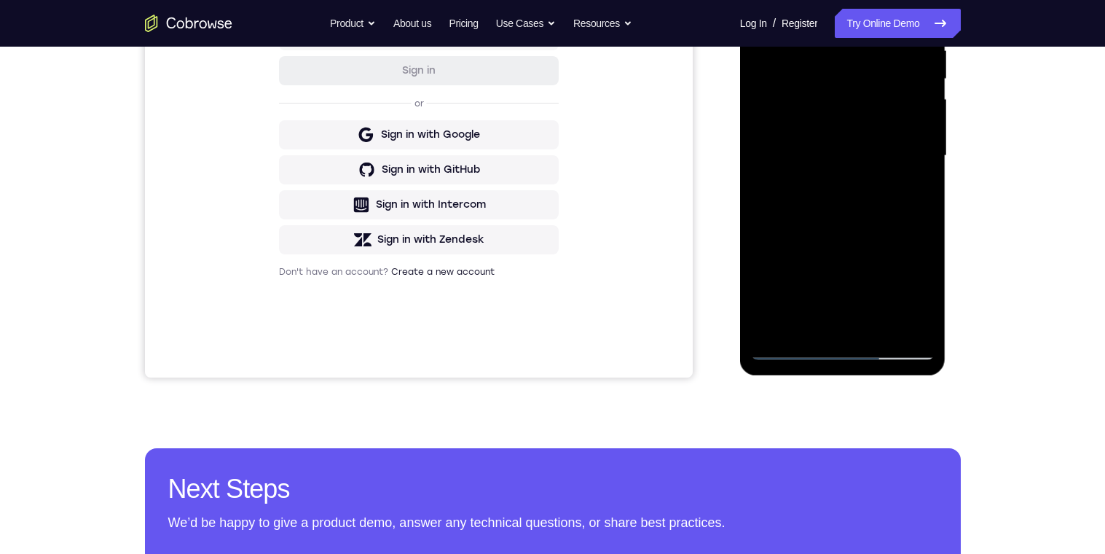
scroll to position [337, 0]
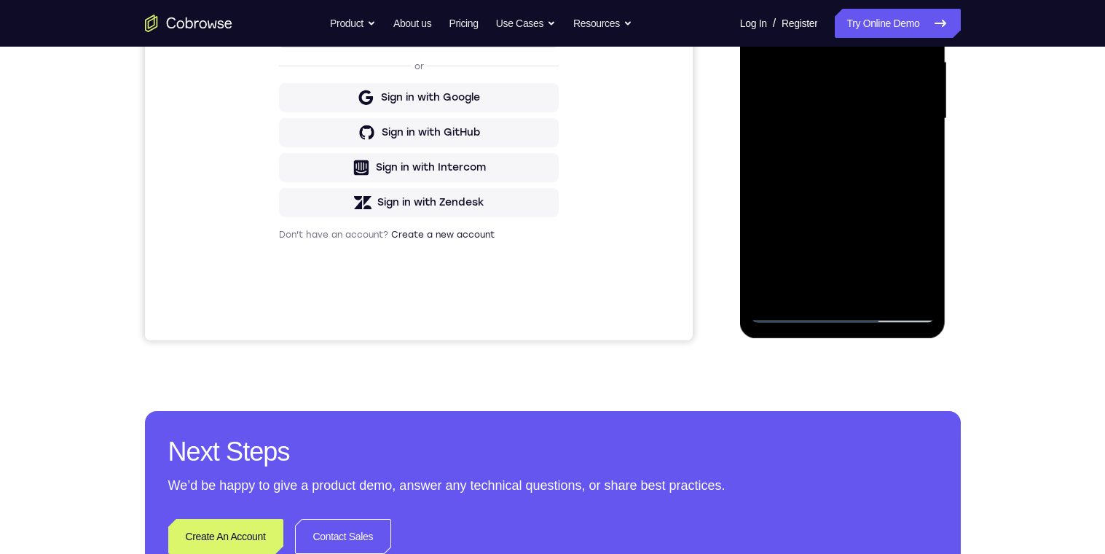
click at [809, 287] on div at bounding box center [843, 119] width 184 height 408
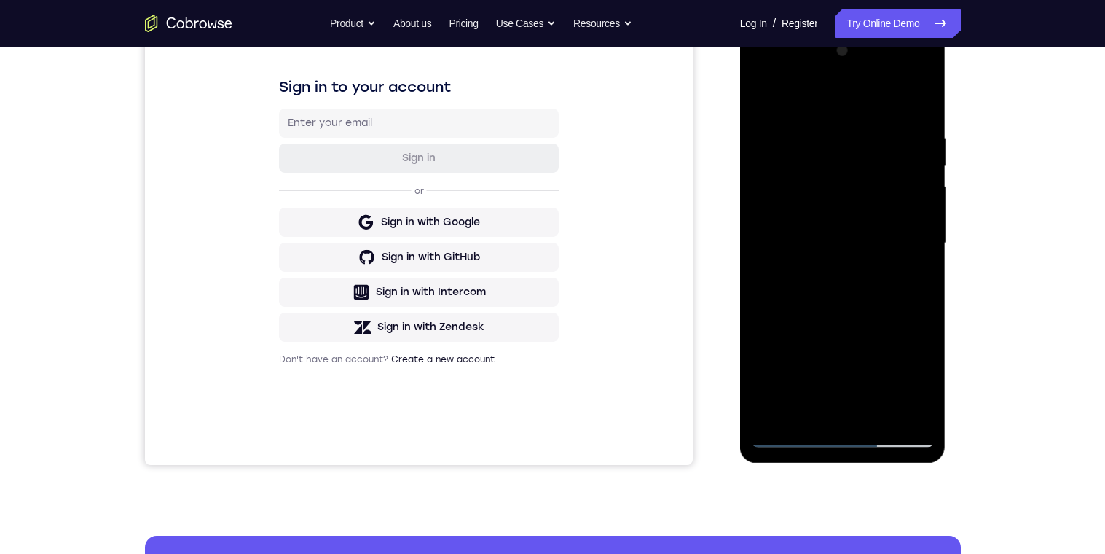
scroll to position [143, 0]
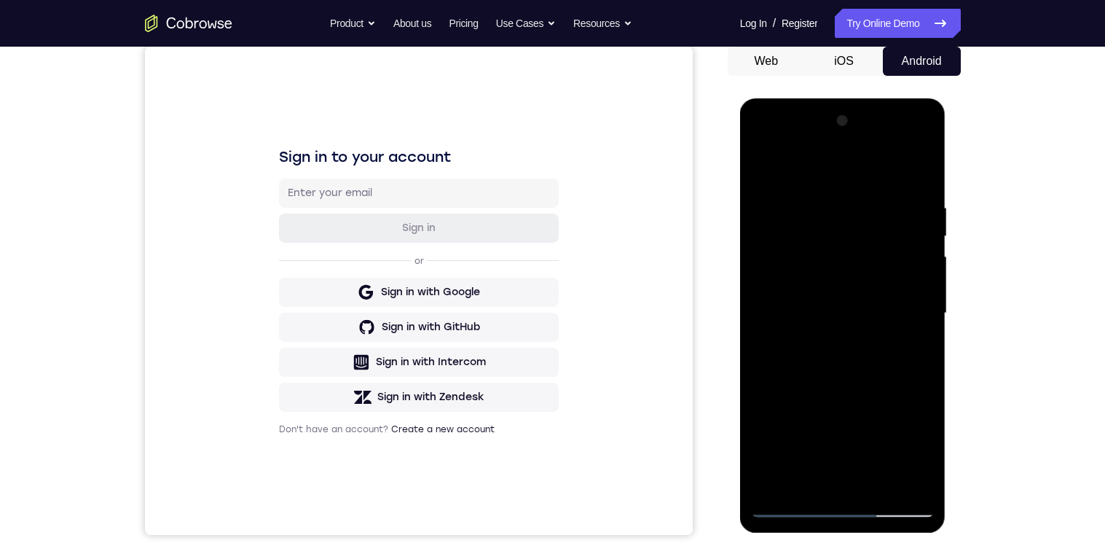
click at [889, 162] on div at bounding box center [843, 313] width 184 height 408
click at [833, 270] on div at bounding box center [843, 313] width 184 height 408
click at [769, 212] on div at bounding box center [843, 313] width 184 height 408
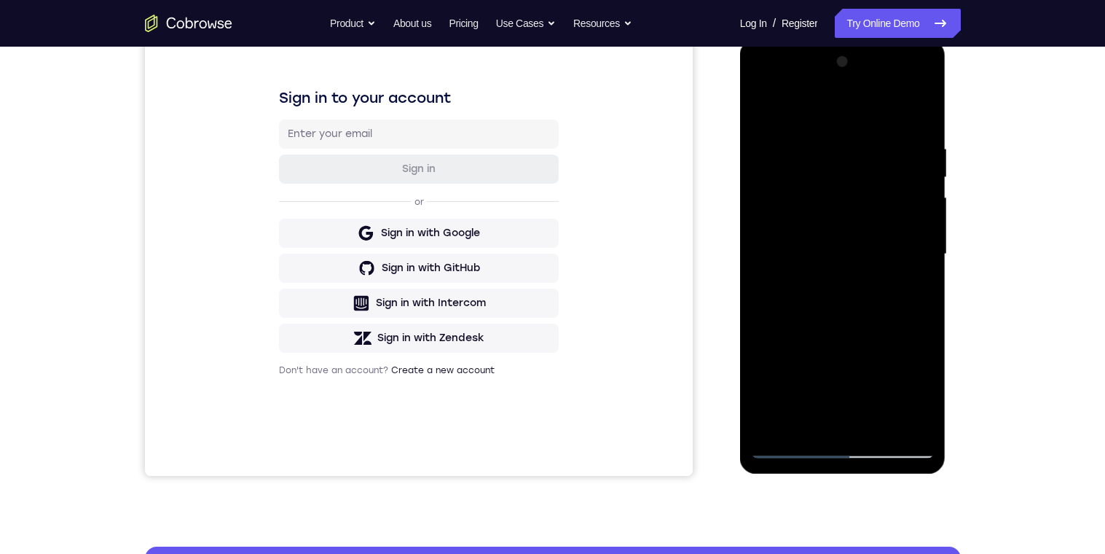
scroll to position [229, 0]
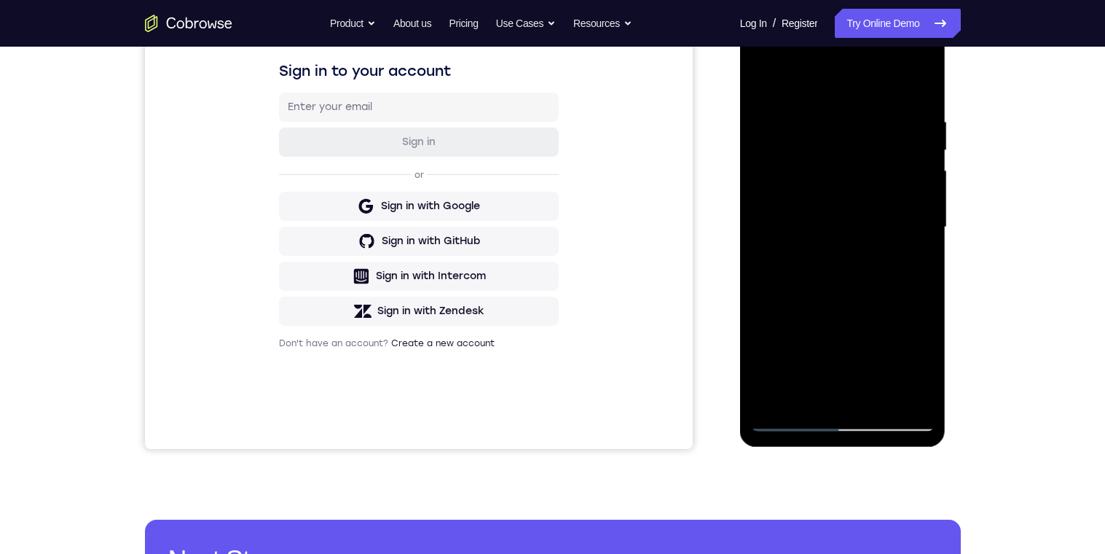
click at [773, 126] on div at bounding box center [843, 227] width 184 height 408
click at [906, 218] on div at bounding box center [843, 227] width 184 height 408
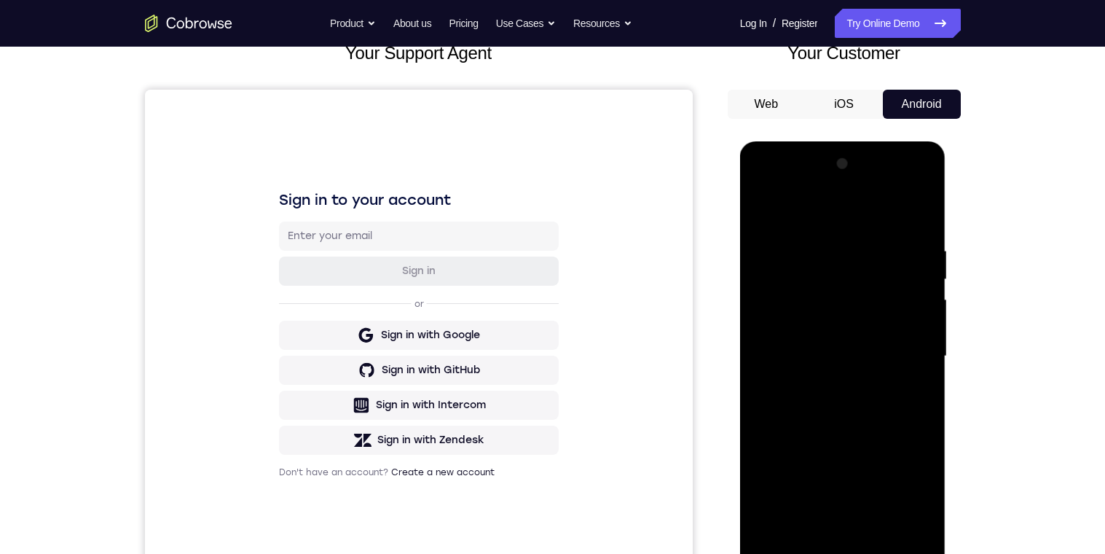
click at [765, 216] on div at bounding box center [843, 356] width 184 height 408
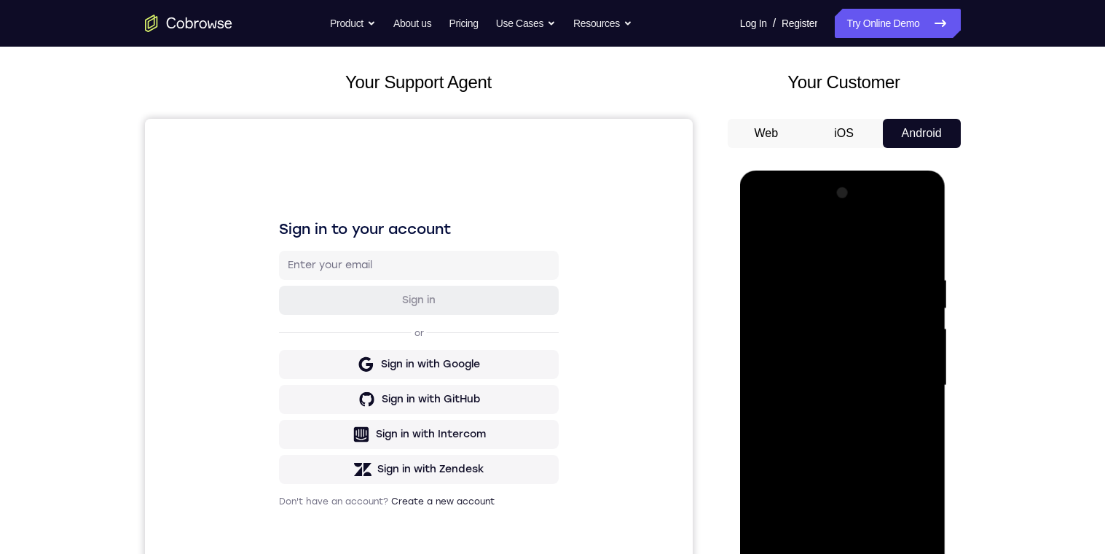
click at [927, 240] on div at bounding box center [843, 385] width 184 height 408
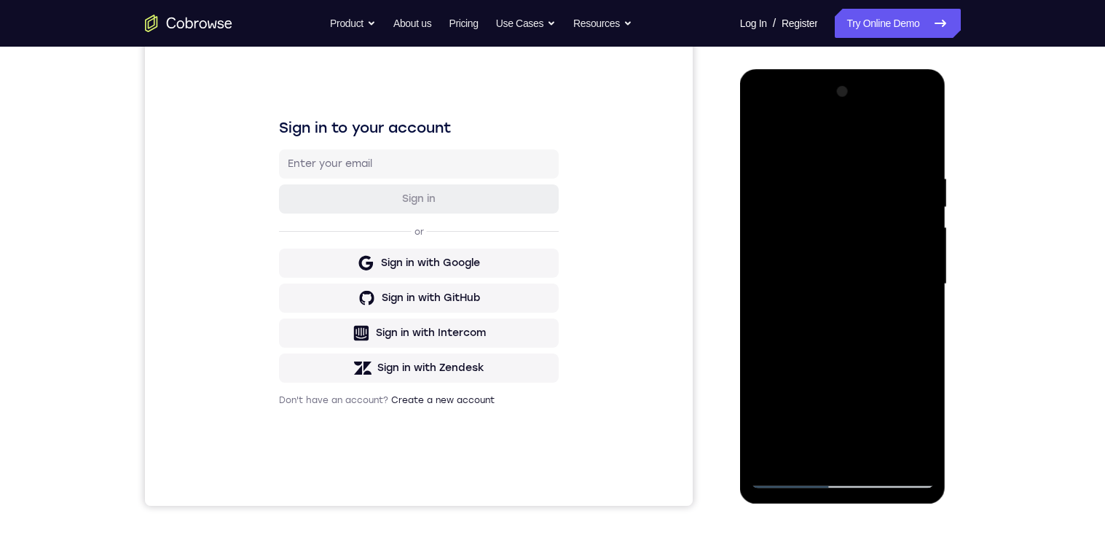
scroll to position [287, 0]
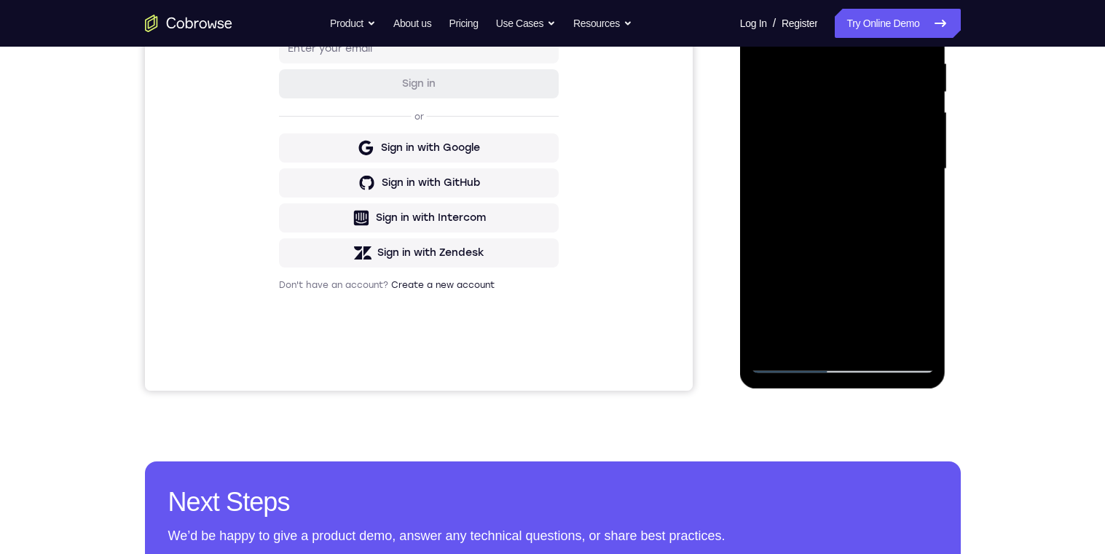
click at [773, 338] on div at bounding box center [843, 169] width 184 height 408
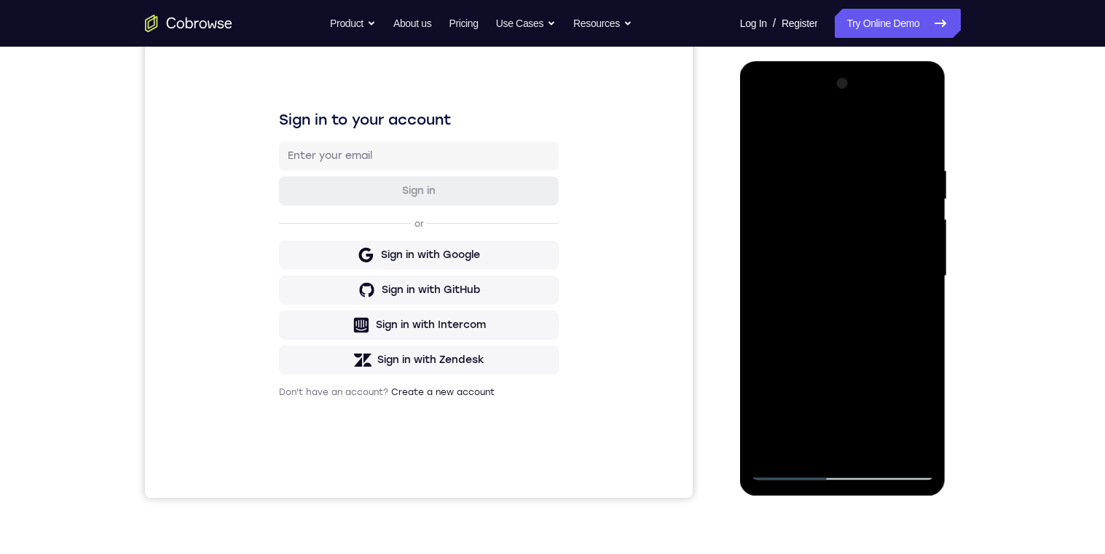
scroll to position [157, 0]
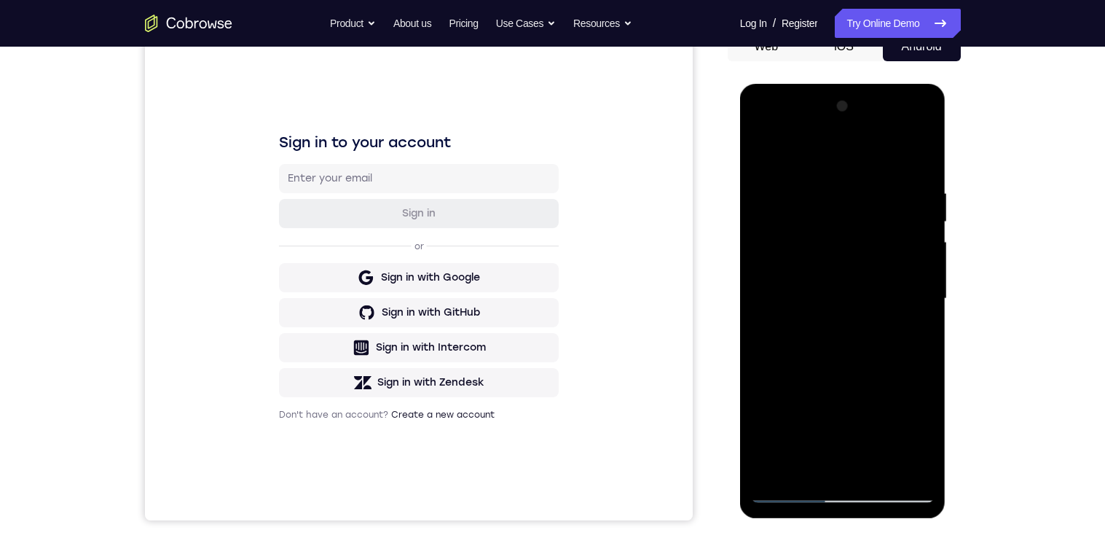
click at [831, 192] on div at bounding box center [843, 299] width 184 height 408
click at [908, 320] on div at bounding box center [843, 299] width 184 height 408
click at [915, 308] on div at bounding box center [843, 299] width 184 height 408
click at [910, 315] on div at bounding box center [843, 299] width 184 height 408
click at [912, 293] on div at bounding box center [843, 299] width 184 height 408
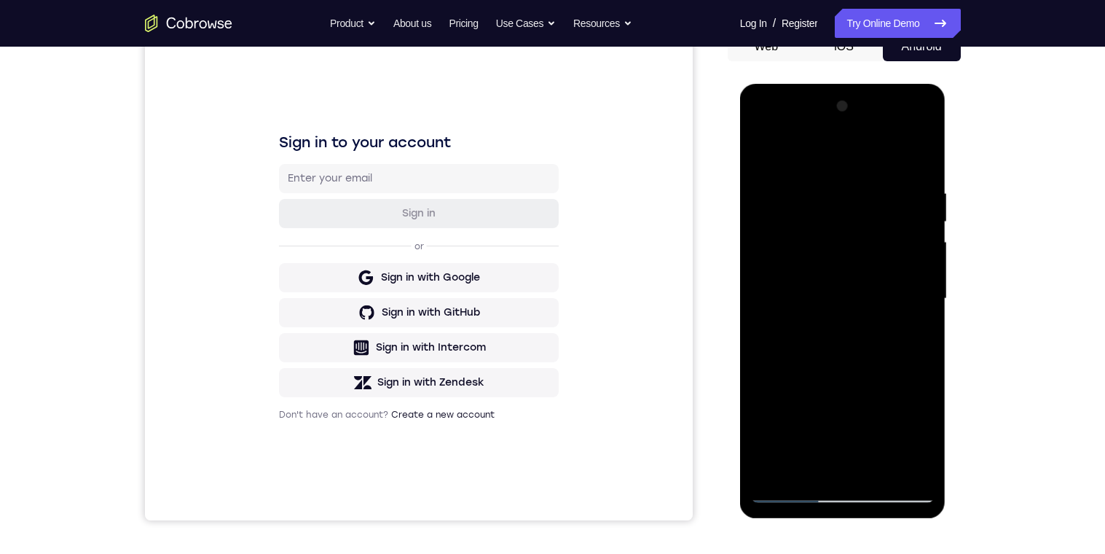
click at [912, 296] on div at bounding box center [843, 299] width 184 height 408
click at [906, 305] on div at bounding box center [843, 299] width 184 height 408
click at [910, 305] on div at bounding box center [843, 299] width 184 height 408
click at [911, 298] on div at bounding box center [843, 299] width 184 height 408
click at [913, 305] on div at bounding box center [843, 299] width 184 height 408
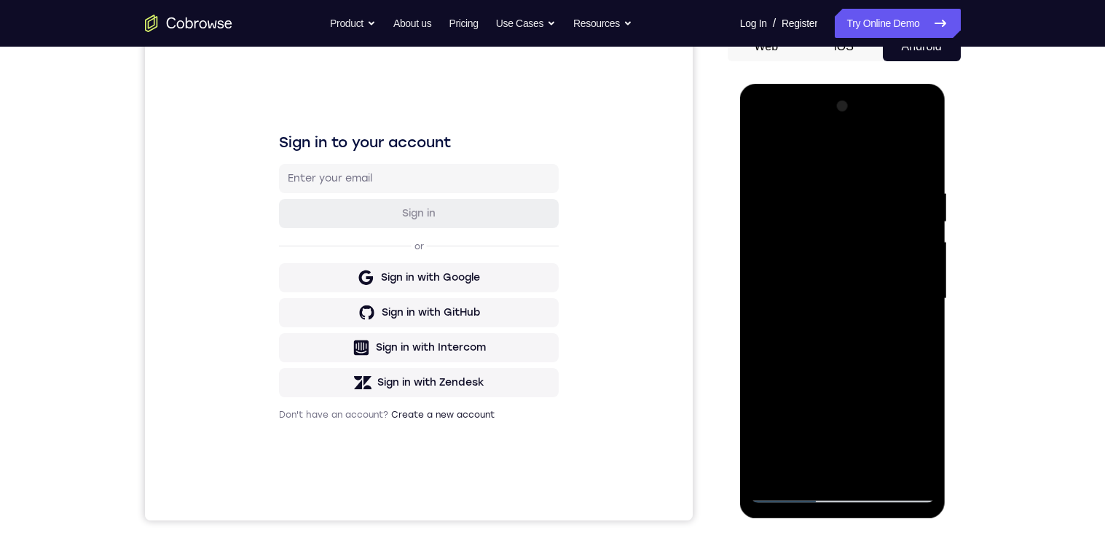
click at [909, 304] on div at bounding box center [843, 299] width 184 height 408
click at [908, 304] on div at bounding box center [843, 299] width 184 height 408
click at [906, 304] on div at bounding box center [843, 299] width 184 height 408
click at [908, 304] on div at bounding box center [843, 299] width 184 height 408
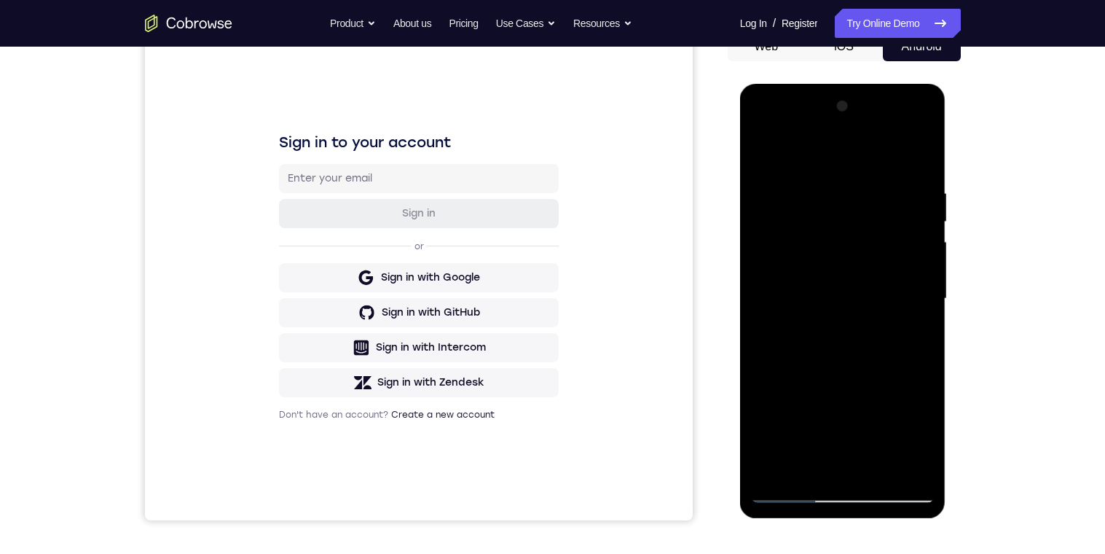
click at [908, 304] on div at bounding box center [843, 299] width 184 height 408
click at [910, 302] on div at bounding box center [843, 299] width 184 height 408
click at [908, 304] on div at bounding box center [843, 299] width 184 height 408
click at [910, 304] on div at bounding box center [843, 299] width 184 height 408
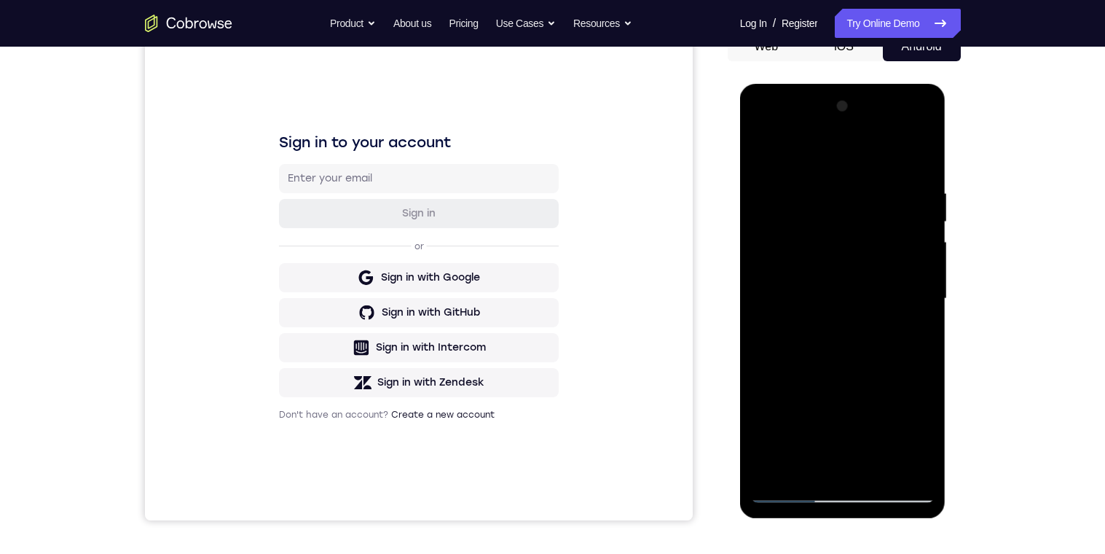
click at [910, 303] on div at bounding box center [843, 299] width 184 height 408
click at [910, 315] on div at bounding box center [843, 299] width 184 height 408
click at [913, 315] on div at bounding box center [843, 299] width 184 height 408
click at [910, 253] on div at bounding box center [843, 299] width 184 height 408
click at [814, 393] on div at bounding box center [843, 299] width 184 height 408
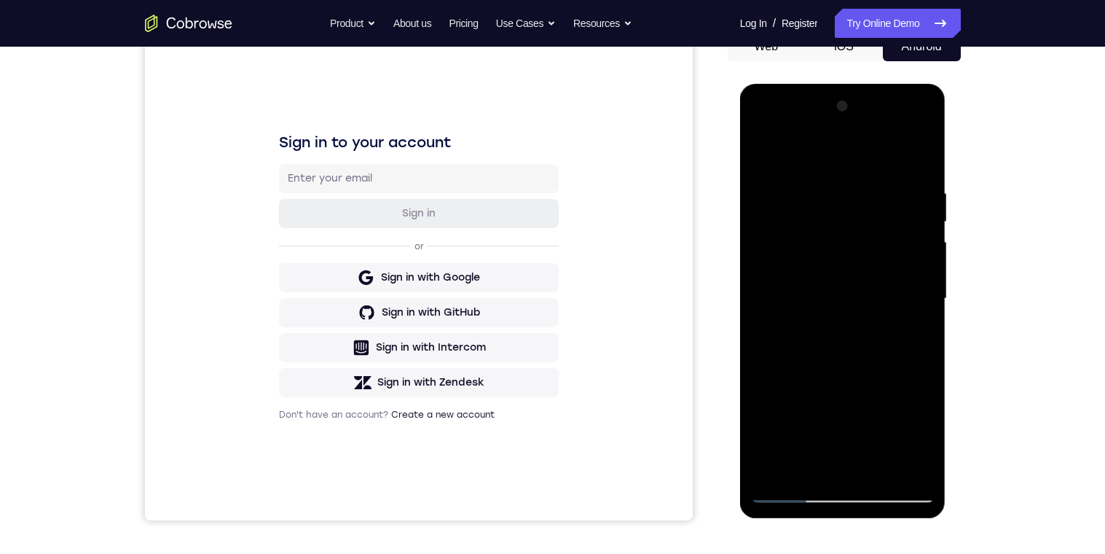
click at [822, 334] on div at bounding box center [843, 299] width 184 height 408
click at [847, 282] on div at bounding box center [843, 299] width 184 height 408
click at [922, 311] on div at bounding box center [843, 299] width 184 height 408
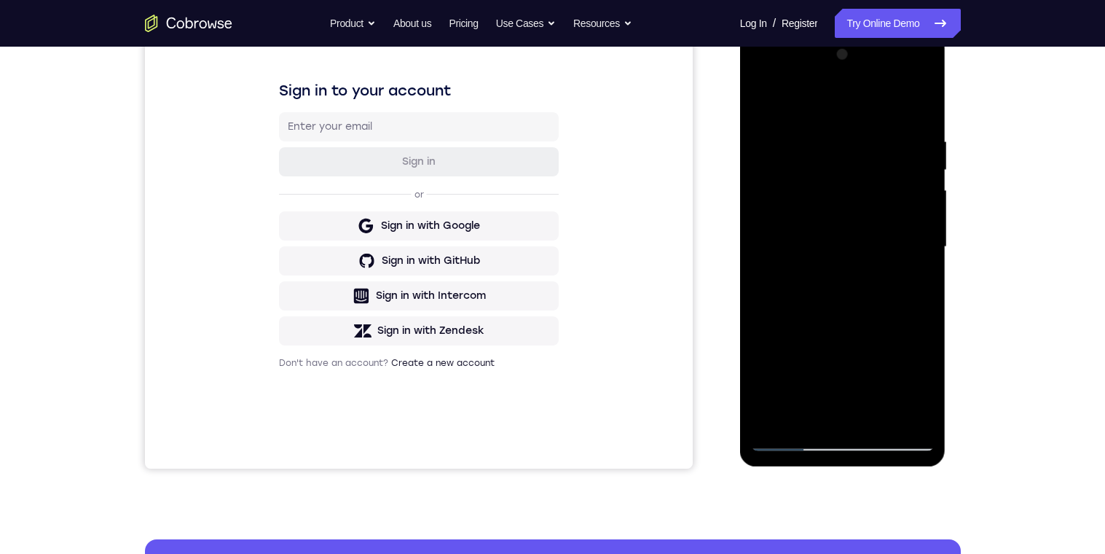
scroll to position [214, 0]
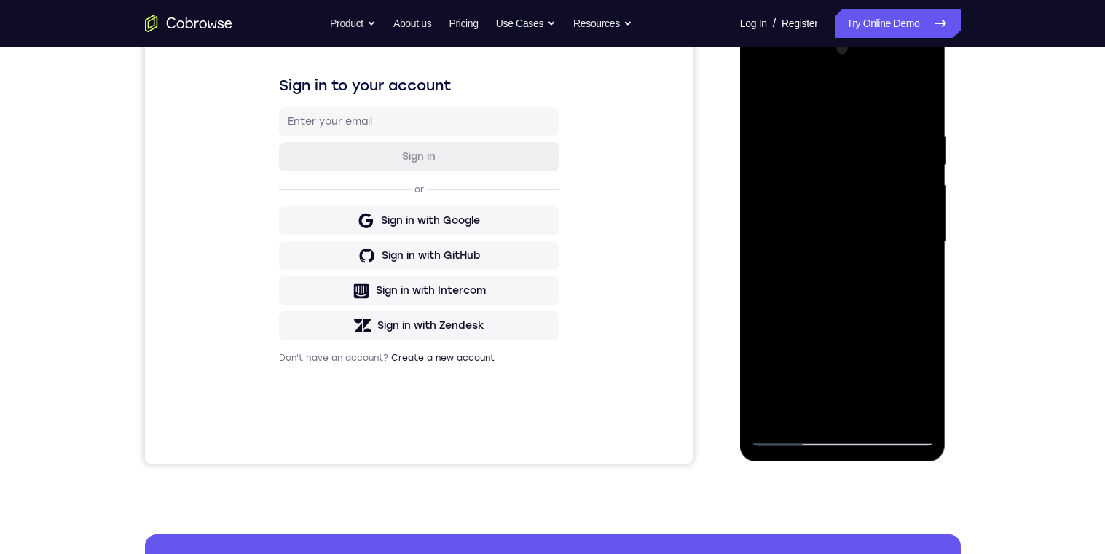
click at [918, 258] on div at bounding box center [843, 242] width 184 height 408
click at [916, 258] on div at bounding box center [843, 242] width 184 height 408
click at [919, 258] on div at bounding box center [843, 242] width 184 height 408
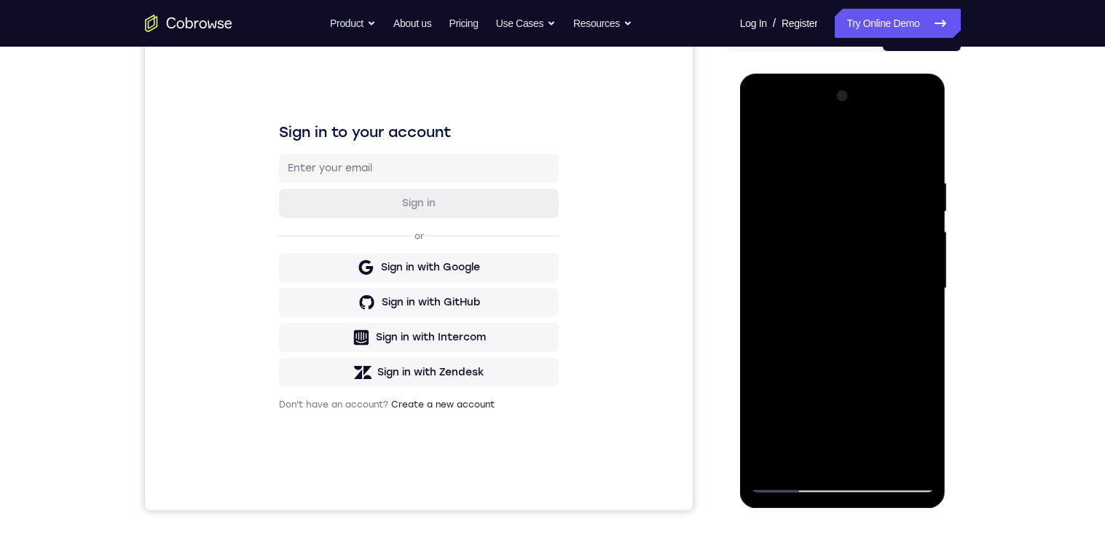
scroll to position [95, 0]
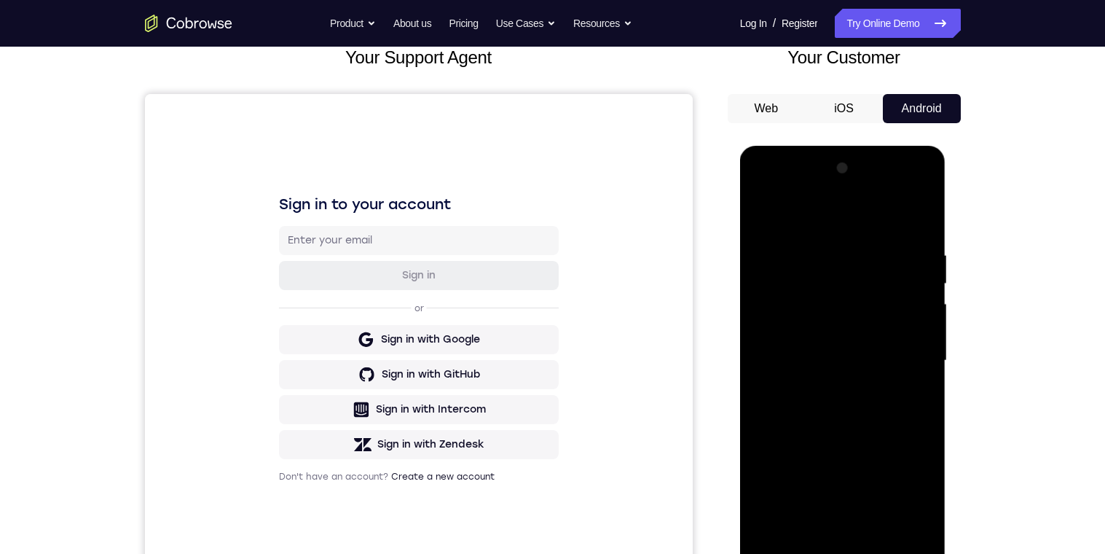
click at [804, 235] on div at bounding box center [843, 361] width 184 height 408
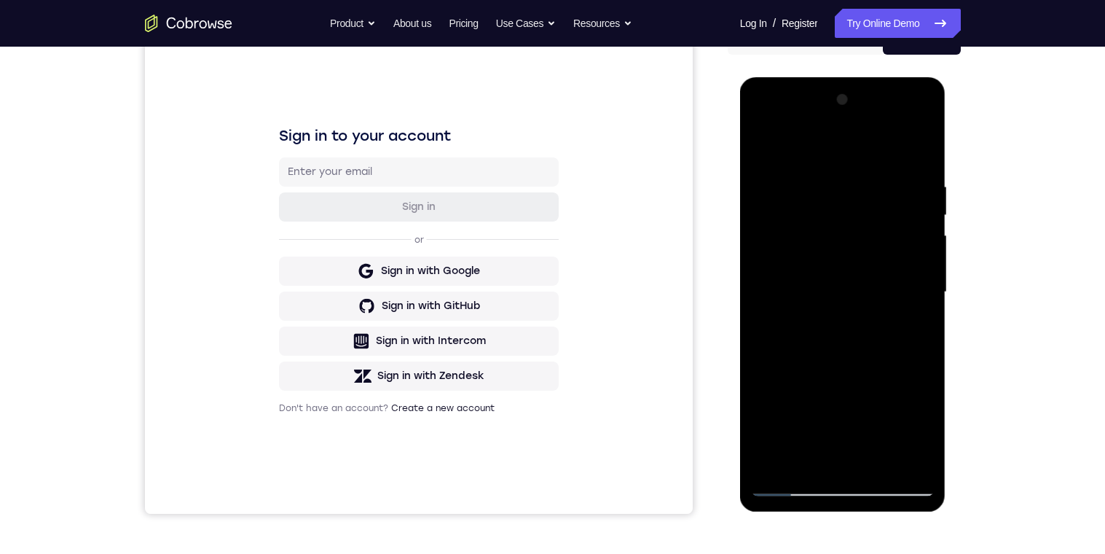
click at [848, 179] on div at bounding box center [843, 292] width 184 height 408
click at [905, 321] on div at bounding box center [843, 292] width 184 height 408
click at [919, 270] on div at bounding box center [843, 292] width 184 height 408
click at [916, 273] on div at bounding box center [843, 292] width 184 height 408
click at [923, 272] on div at bounding box center [843, 292] width 184 height 408
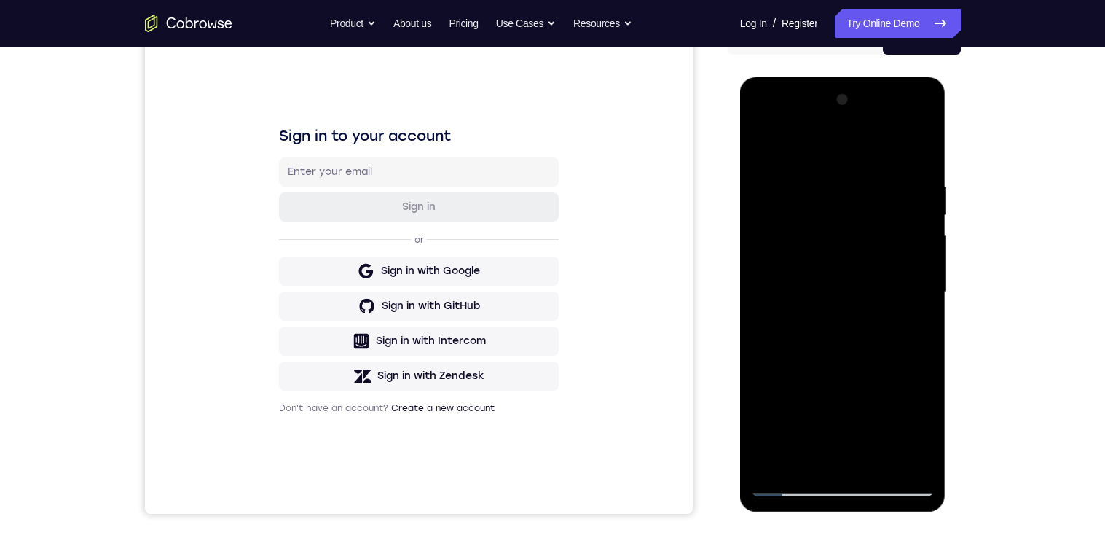
click at [921, 276] on div at bounding box center [843, 292] width 184 height 408
click at [922, 273] on div at bounding box center [843, 292] width 184 height 408
click at [924, 270] on div at bounding box center [843, 292] width 184 height 408
click at [922, 271] on div at bounding box center [843, 292] width 184 height 408
click at [924, 270] on div at bounding box center [843, 292] width 184 height 408
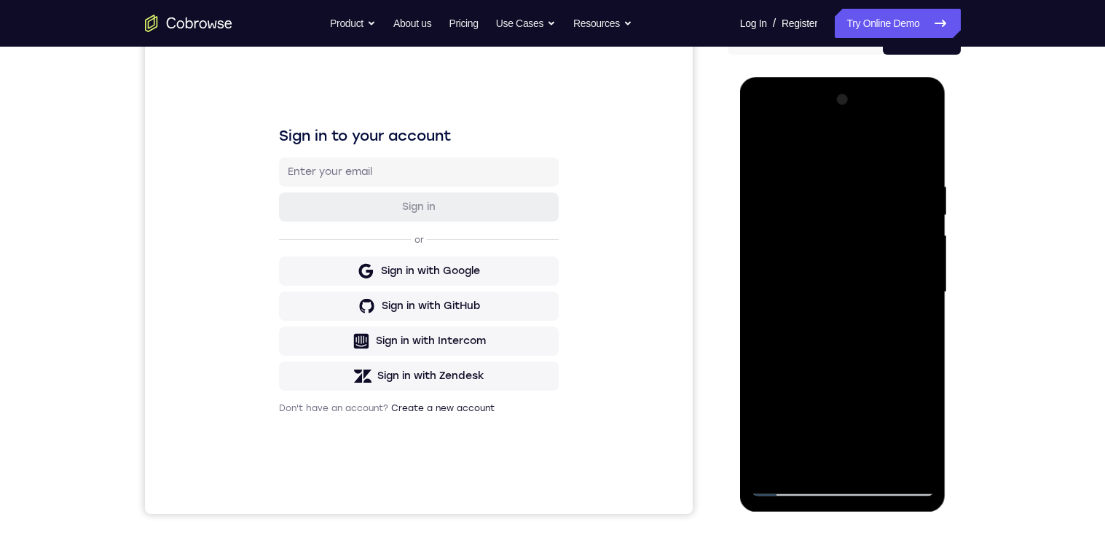
click at [758, 270] on div at bounding box center [843, 292] width 184 height 408
click at [924, 270] on div at bounding box center [843, 292] width 184 height 408
click at [927, 270] on div at bounding box center [843, 292] width 184 height 408
click at [766, 146] on div at bounding box center [843, 292] width 184 height 408
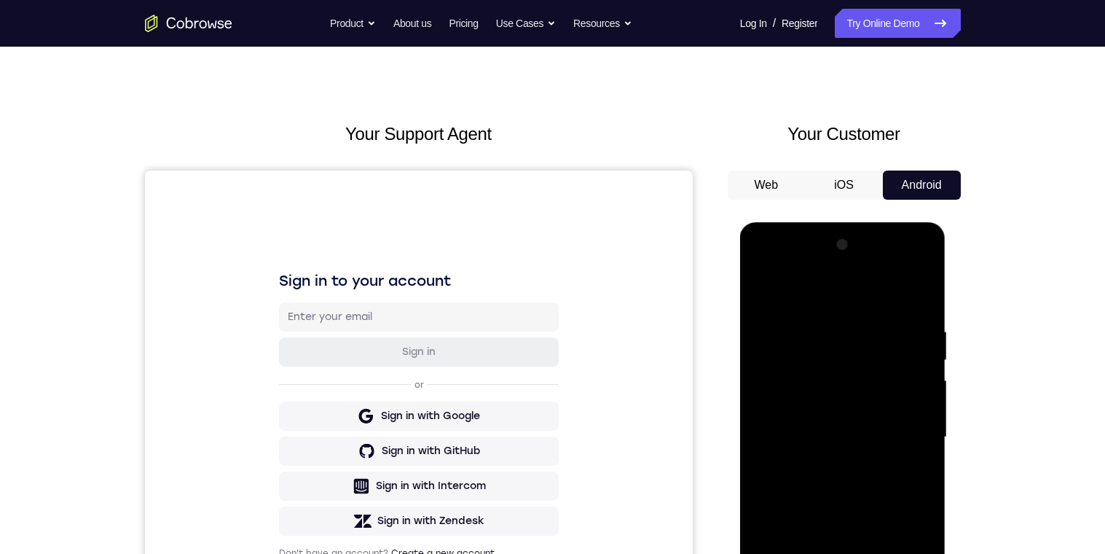
scroll to position [34, 0]
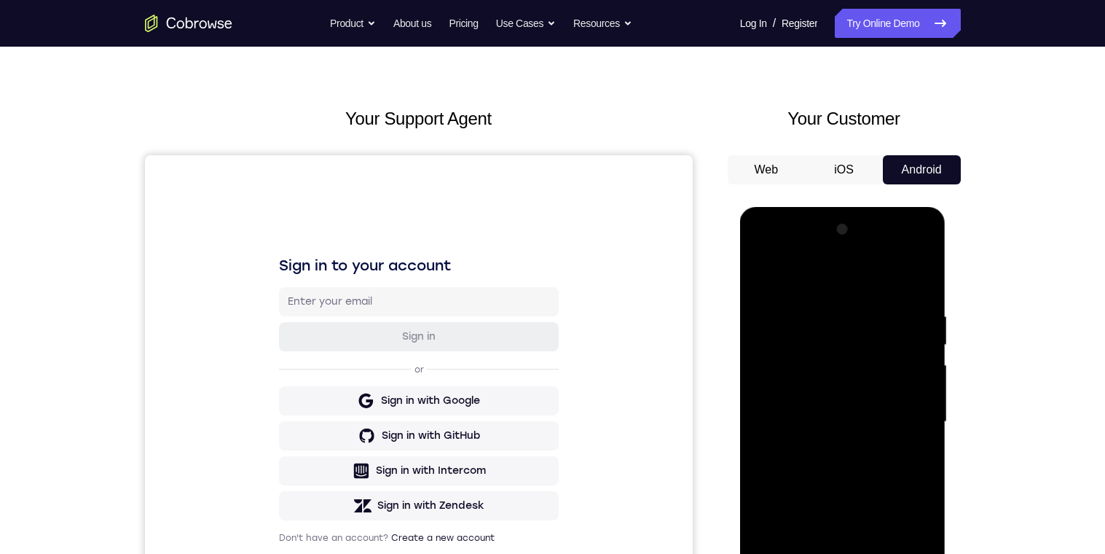
click at [767, 268] on div at bounding box center [843, 422] width 184 height 408
click at [776, 316] on div at bounding box center [843, 422] width 184 height 408
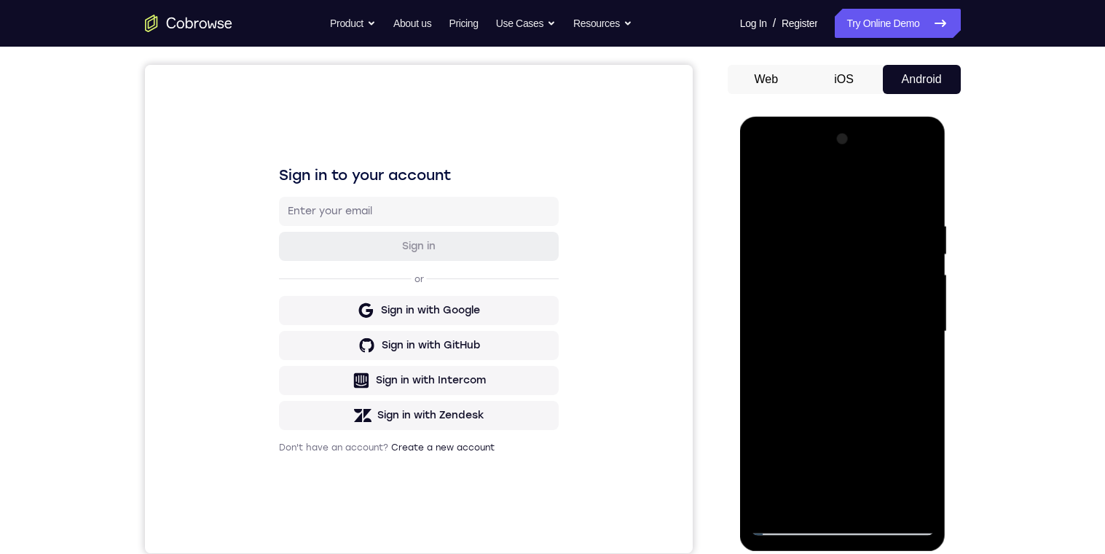
click at [918, 192] on div at bounding box center [843, 331] width 184 height 408
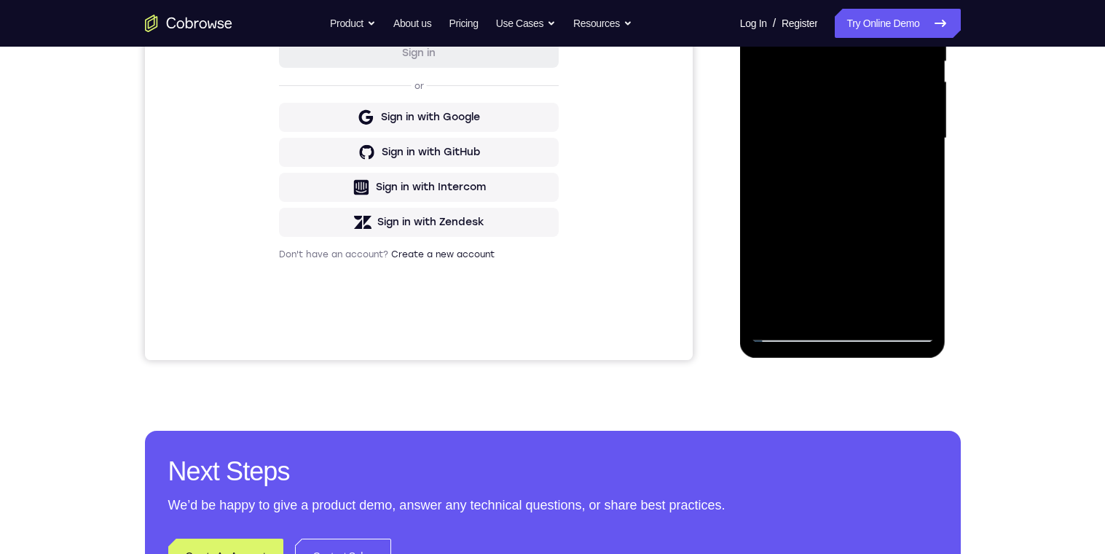
scroll to position [235, 0]
